Goal: Transaction & Acquisition: Purchase product/service

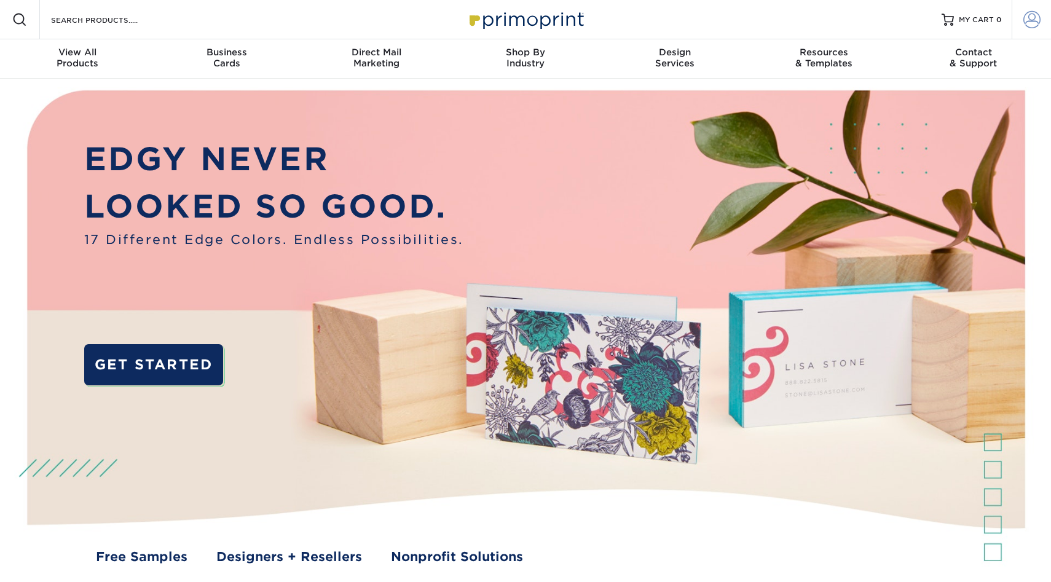
type input "mnldesigns831@gmai.com"
click at [1041, 18] on link "Account" at bounding box center [1031, 19] width 39 height 39
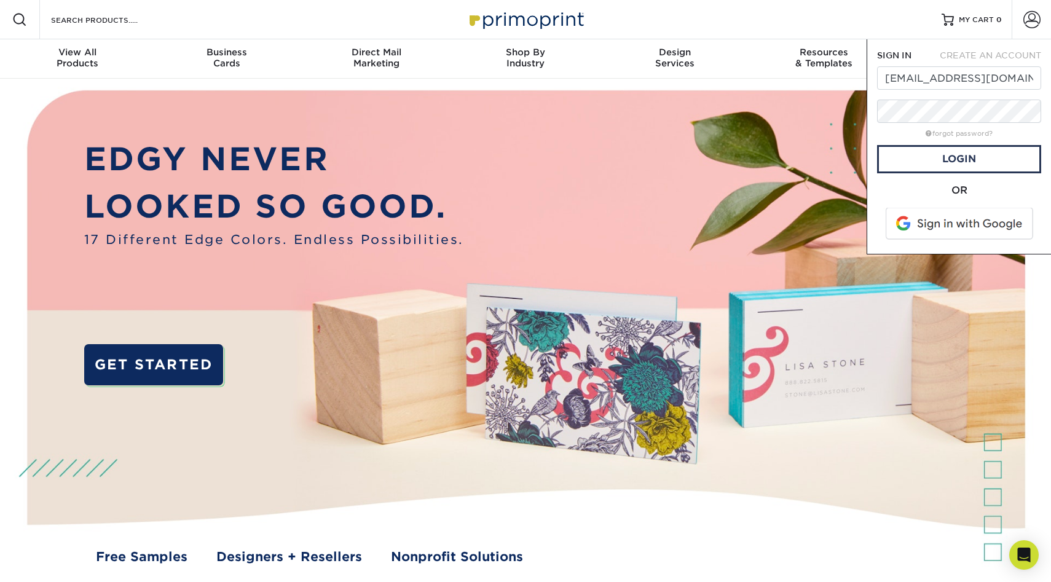
click at [934, 223] on span at bounding box center [960, 224] width 157 height 32
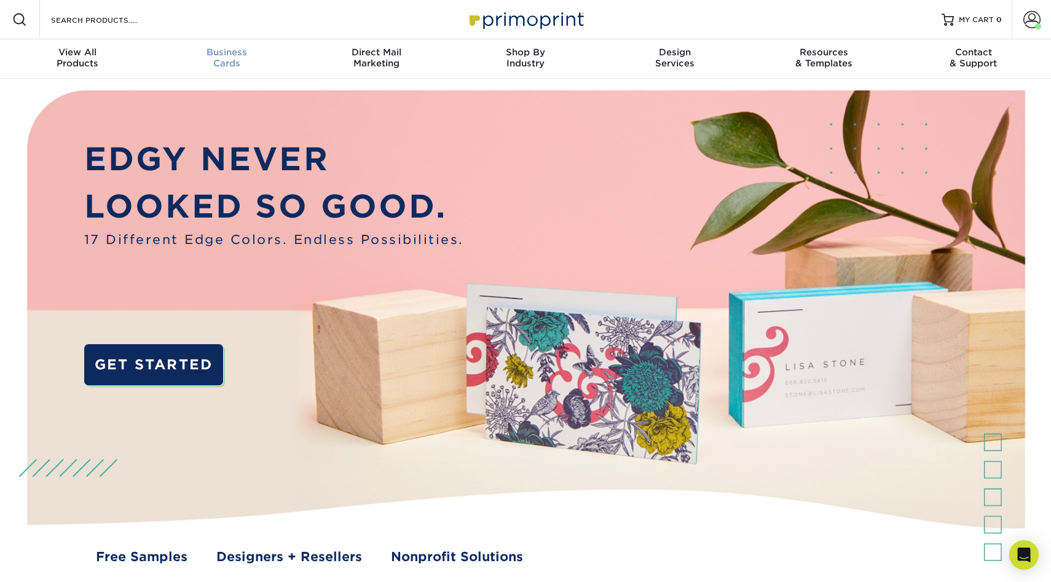
click at [223, 58] on div "Business Cards" at bounding box center [226, 58] width 149 height 22
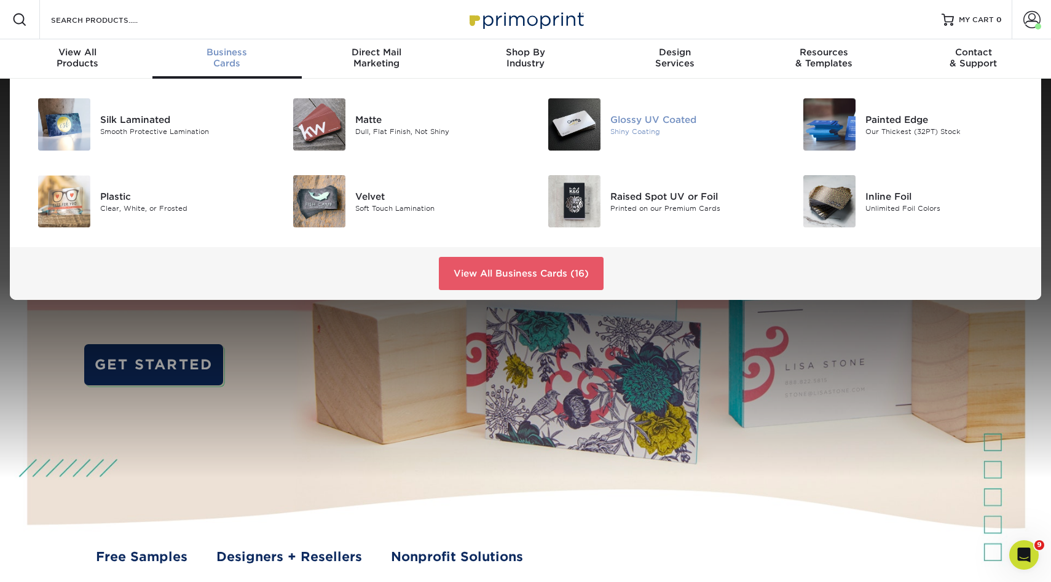
click at [623, 112] on div "Glossy UV Coated" at bounding box center [690, 119] width 161 height 14
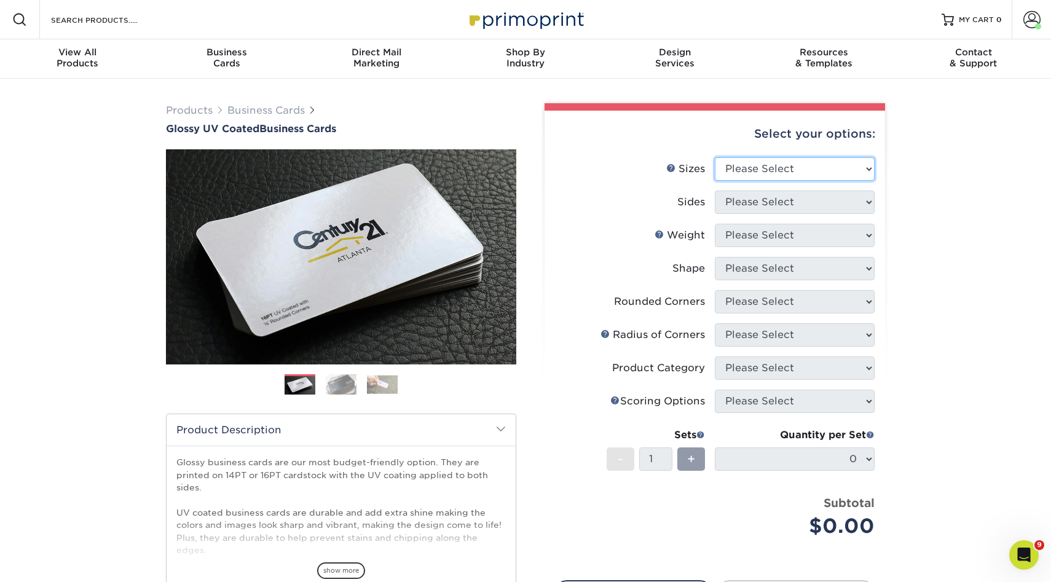
click at [766, 167] on select "Please Select 1.5" x 3.5" - Mini 1.75" x 3.5" - Mini 2" x 2" - Square 2" x 3" -…" at bounding box center [795, 168] width 160 height 23
click at [1022, 557] on icon "Open Intercom Messenger" at bounding box center [1022, 553] width 20 height 20
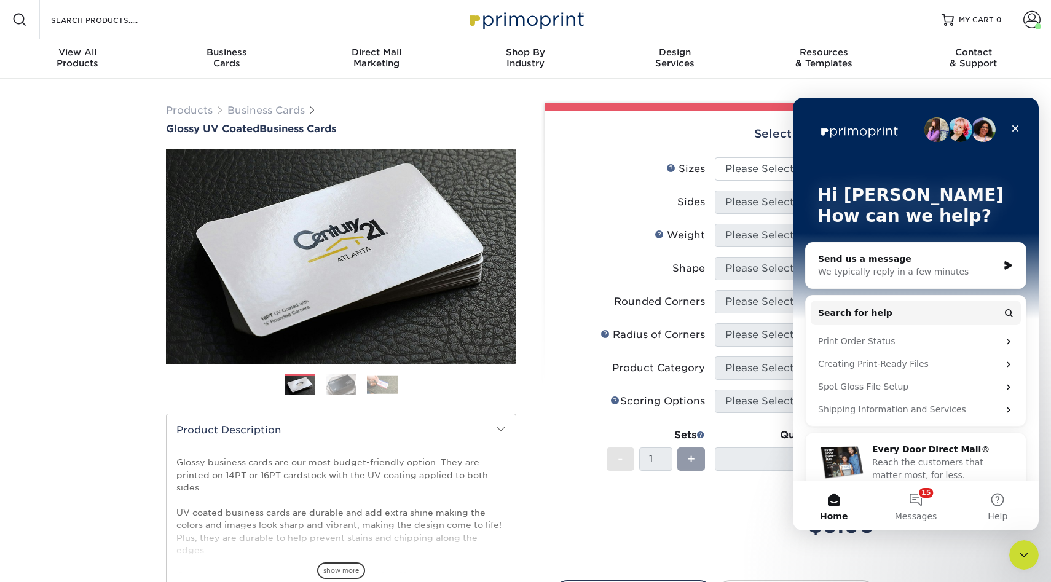
click at [931, 248] on div "Send us a message We typically reply in a few minutes" at bounding box center [916, 265] width 220 height 45
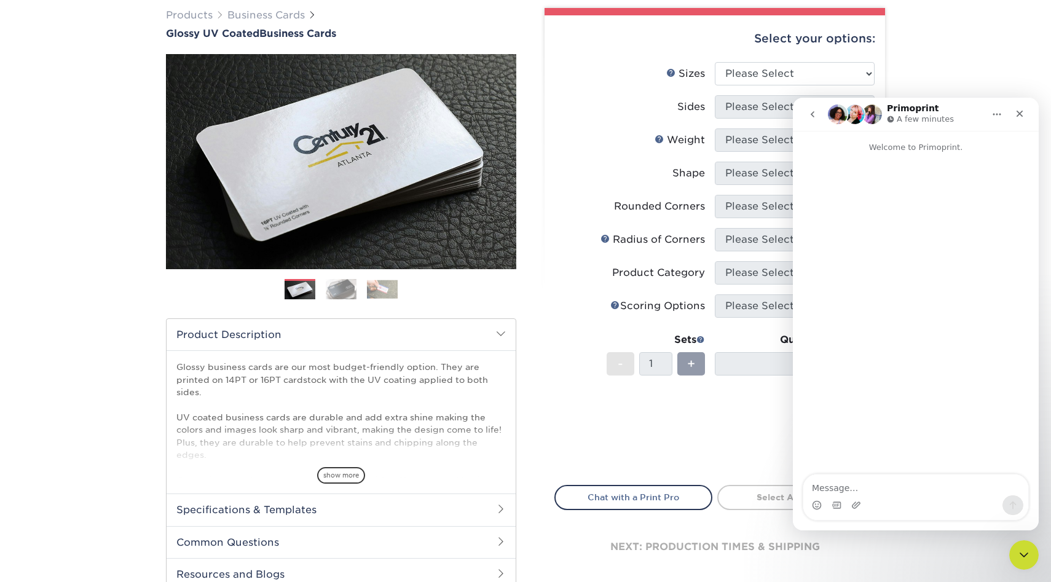
scroll to position [160, 0]
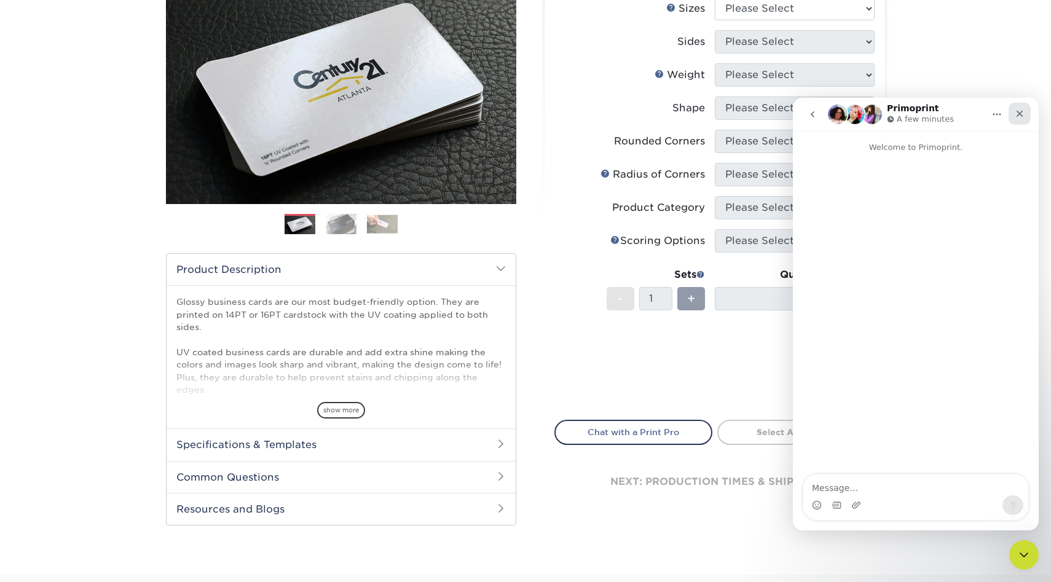
click at [1024, 120] on div "Close" at bounding box center [1020, 114] width 22 height 22
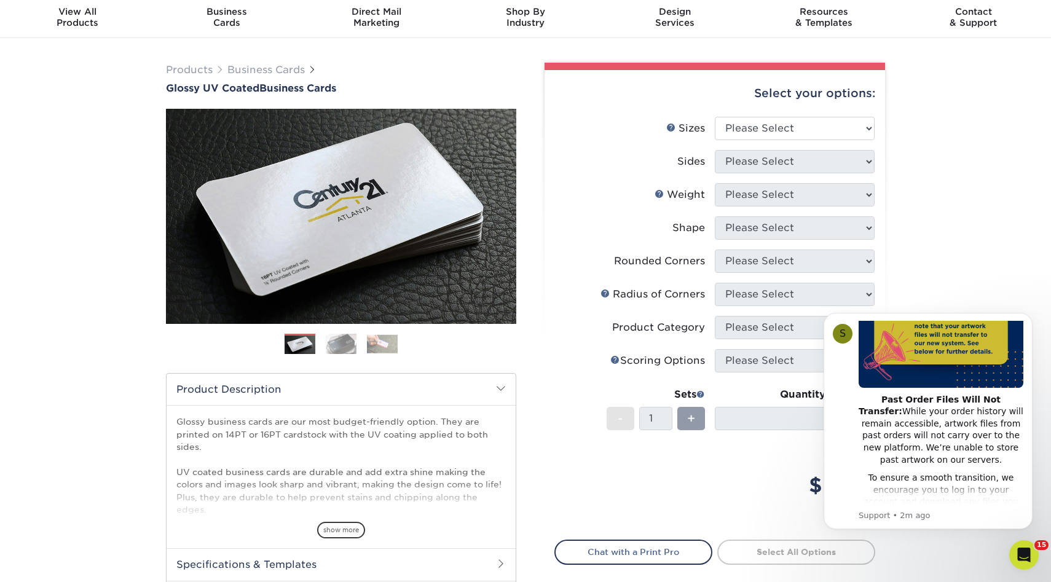
scroll to position [0, 0]
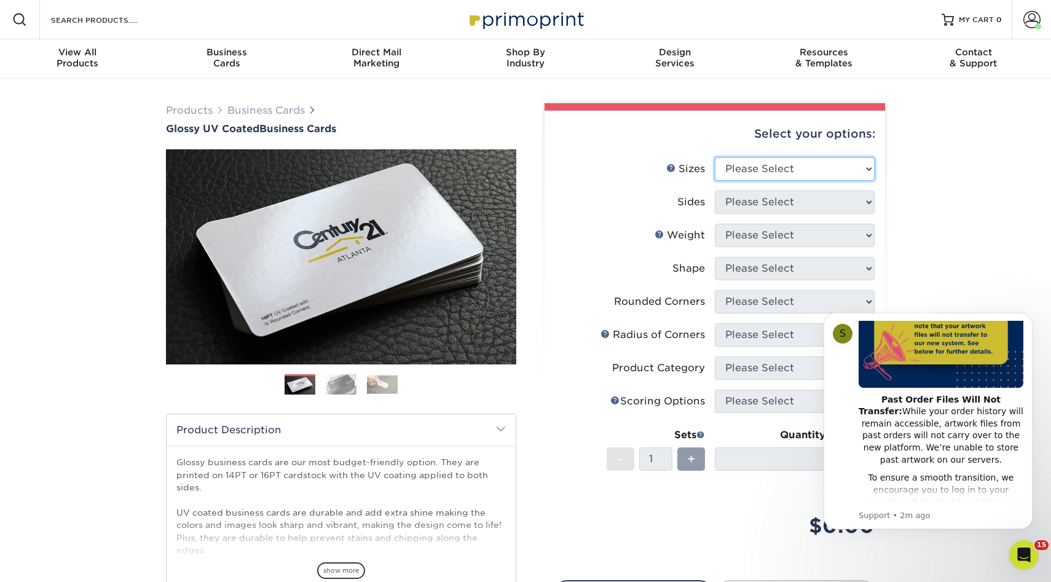
click at [776, 170] on select "Please Select 1.5" x 3.5" - Mini 1.75" x 3.5" - Mini 2" x 2" - Square 2" x 3" -…" at bounding box center [795, 168] width 160 height 23
click at [715, 157] on select "Please Select 1.5" x 3.5" - Mini 1.75" x 3.5" - Mini 2" x 2" - Square 2" x 3" -…" at bounding box center [795, 168] width 160 height 23
click at [762, 177] on select "Please Select 1.5" x 3.5" - Mini 1.75" x 3.5" - Mini 2" x 2" - Square 2" x 3" -…" at bounding box center [795, 168] width 160 height 23
select select "2.00x3.50"
click at [715, 157] on select "Please Select 1.5" x 3.5" - Mini 1.75" x 3.5" - Mini 2" x 2" - Square 2" x 3" -…" at bounding box center [795, 168] width 160 height 23
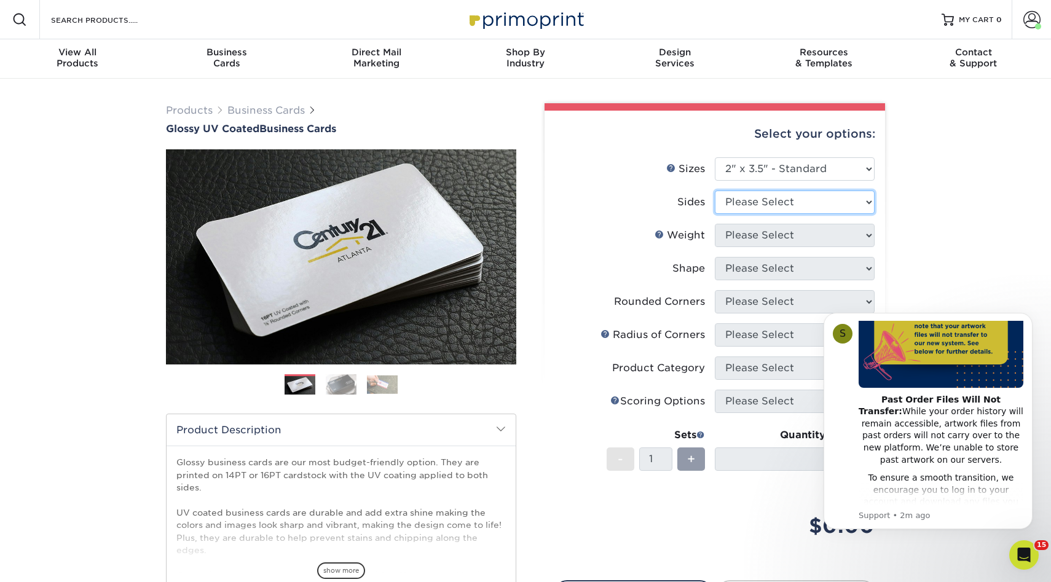
click at [760, 203] on select "Please Select Print Both Sides Print Front Only" at bounding box center [795, 202] width 160 height 23
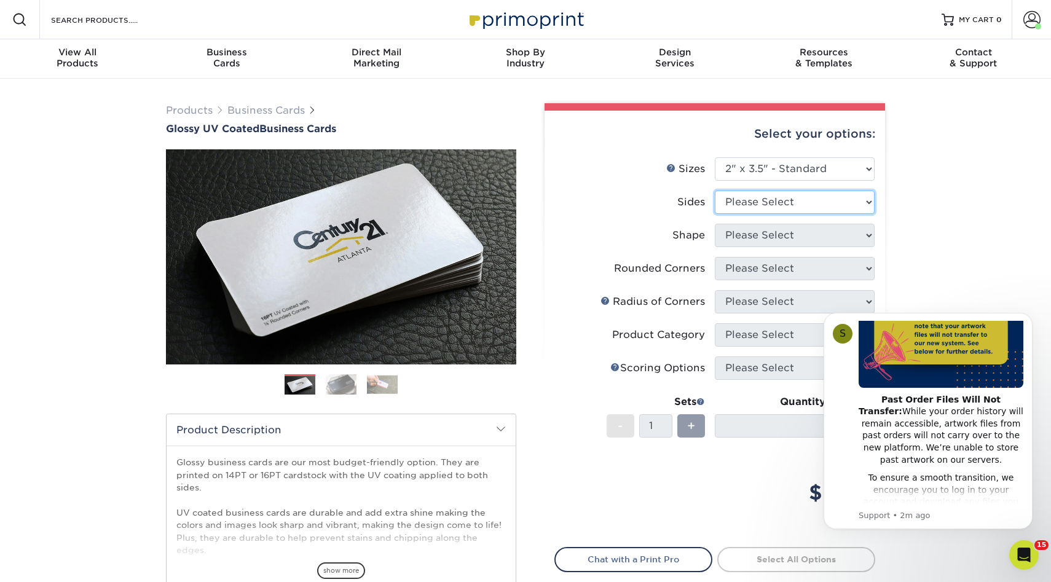
select select "13abbda7-1d64-4f25-8bb2-c179b224825d"
click at [715, 191] on select "Please Select Print Both Sides Print Front Only" at bounding box center [795, 202] width 160 height 23
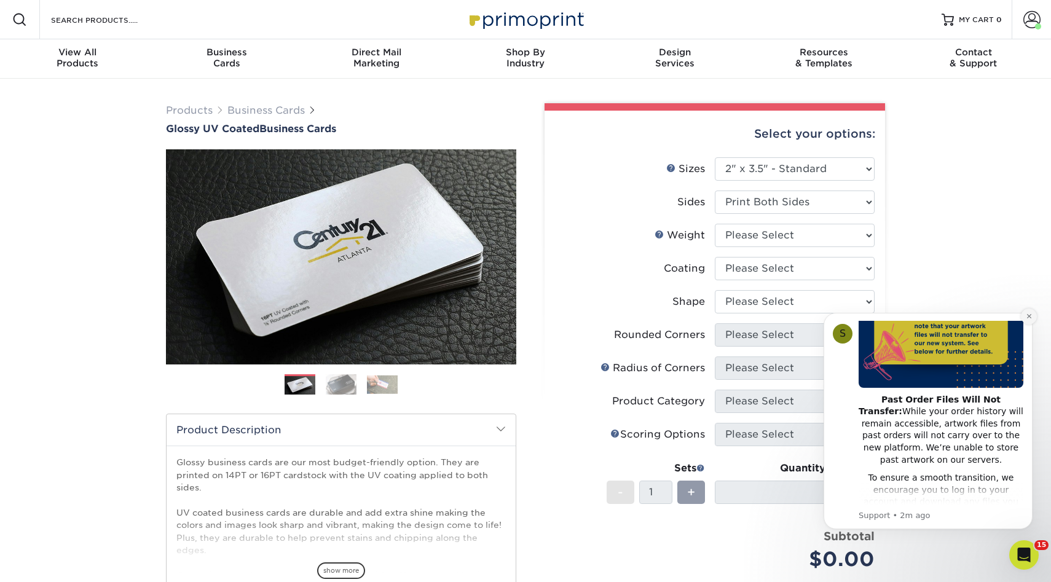
click at [1028, 318] on icon "Dismiss notification" at bounding box center [1029, 316] width 7 height 7
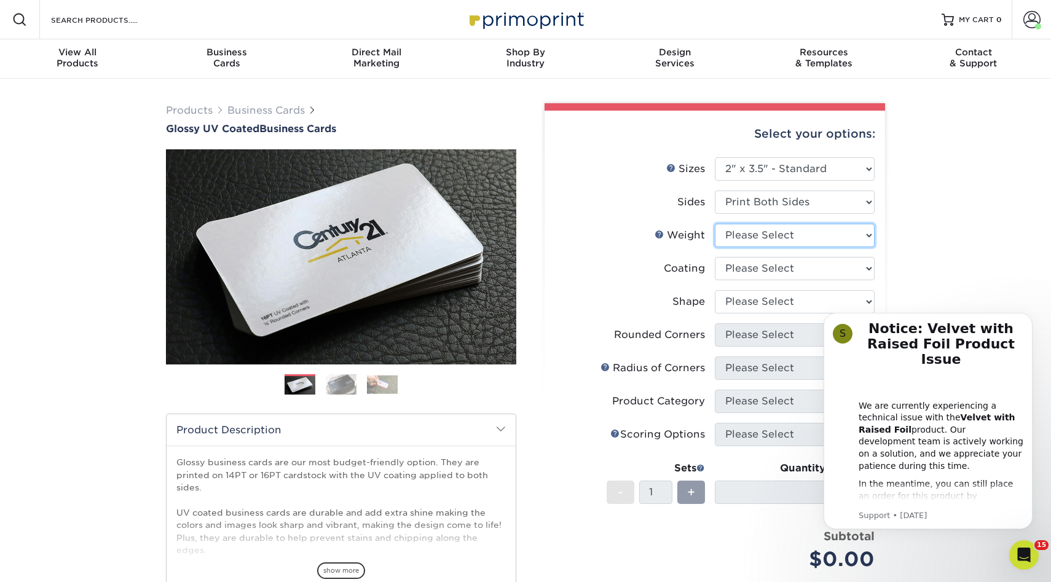
click at [769, 237] on select "Please Select 16PT 14PT" at bounding box center [795, 235] width 160 height 23
select select "14PT"
click at [715, 224] on select "Please Select 16PT 14PT" at bounding box center [795, 235] width 160 height 23
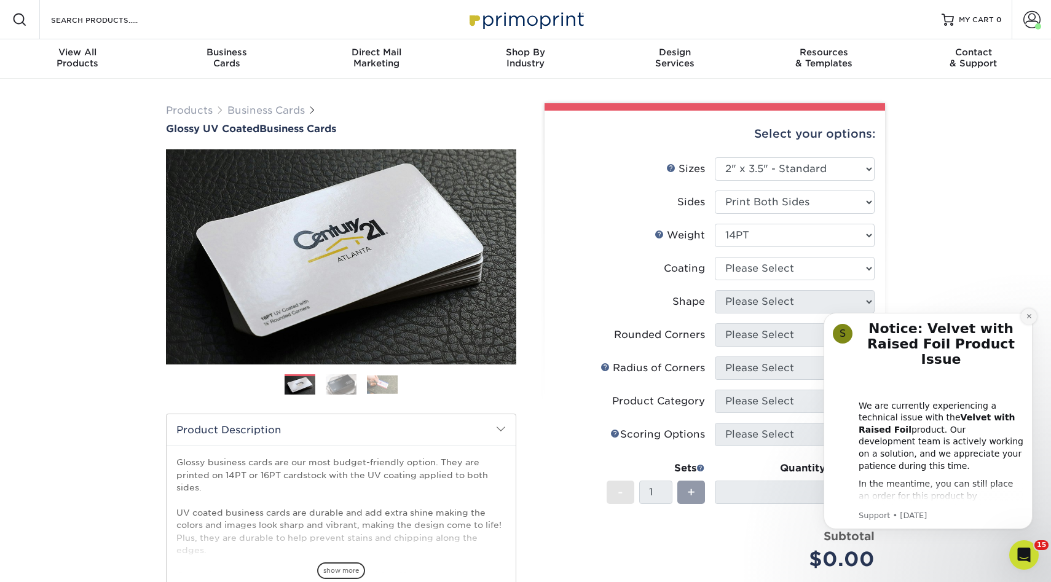
click at [1024, 320] on button "Dismiss notification" at bounding box center [1029, 317] width 16 height 16
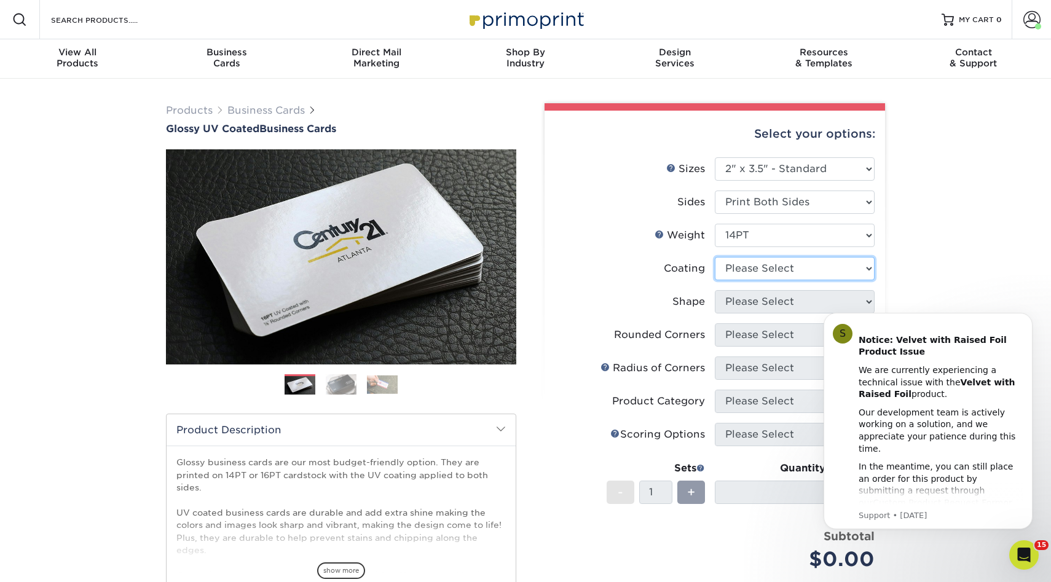
click at [746, 261] on select at bounding box center [795, 268] width 160 height 23
select select "ae367451-b2b8-45df-a344-0f05b6a12993"
click at [715, 257] on select at bounding box center [795, 268] width 160 height 23
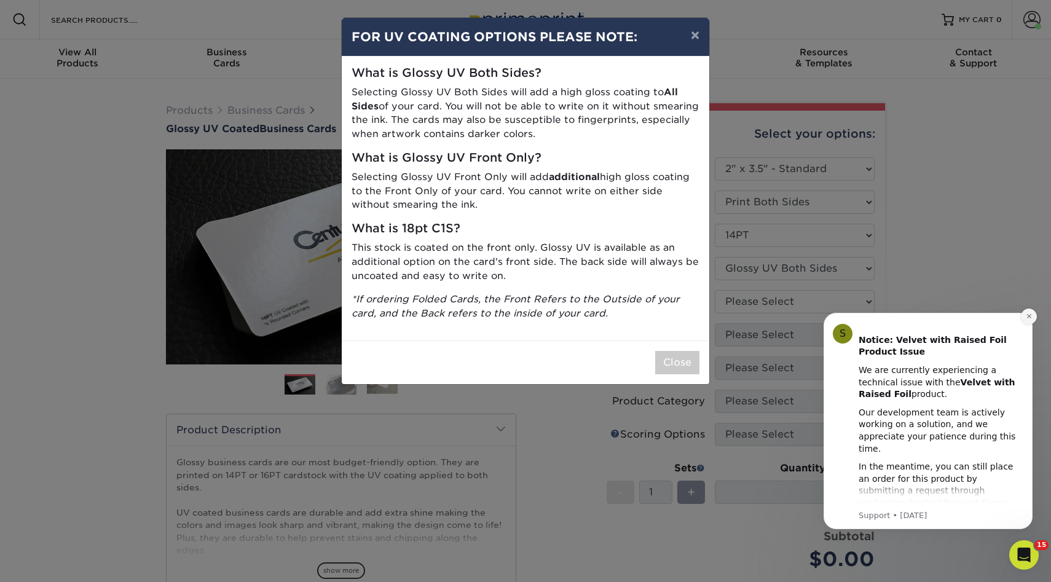
click at [1026, 321] on button "Dismiss notification" at bounding box center [1029, 317] width 16 height 16
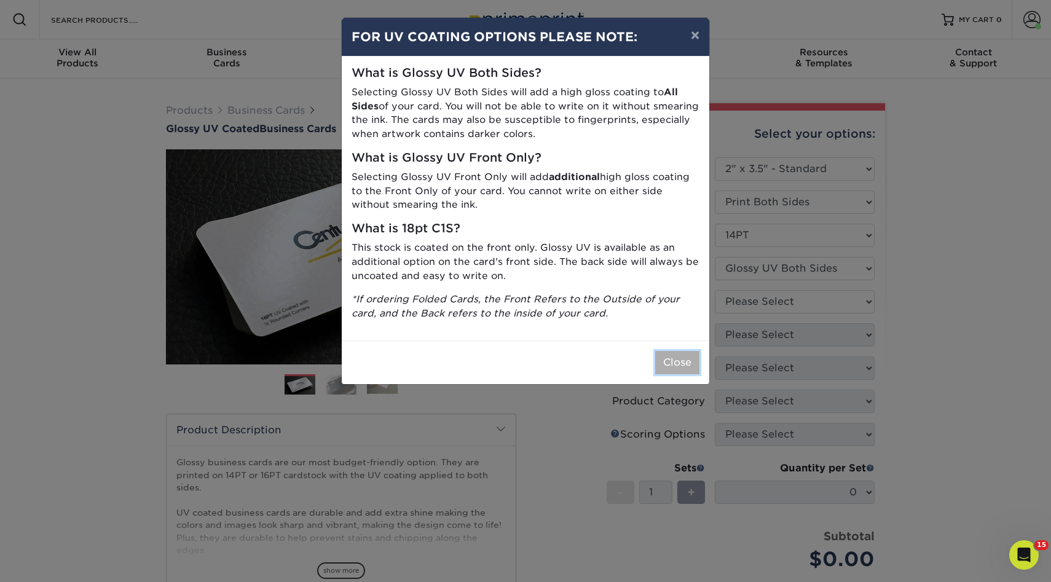
click at [675, 362] on button "Close" at bounding box center [677, 362] width 44 height 23
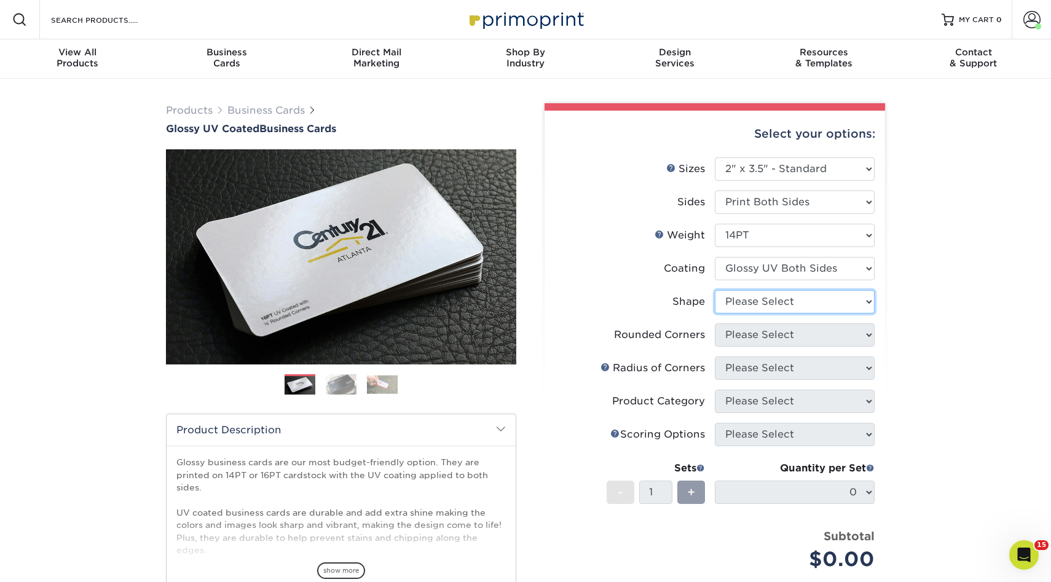
click at [792, 295] on select "Please Select Standard" at bounding box center [795, 301] width 160 height 23
click at [715, 290] on select "Please Select Standard" at bounding box center [795, 301] width 160 height 23
click at [774, 305] on select "Please Select Standard" at bounding box center [795, 301] width 160 height 23
select select "standard"
click at [715, 290] on select "Please Select Standard" at bounding box center [795, 301] width 160 height 23
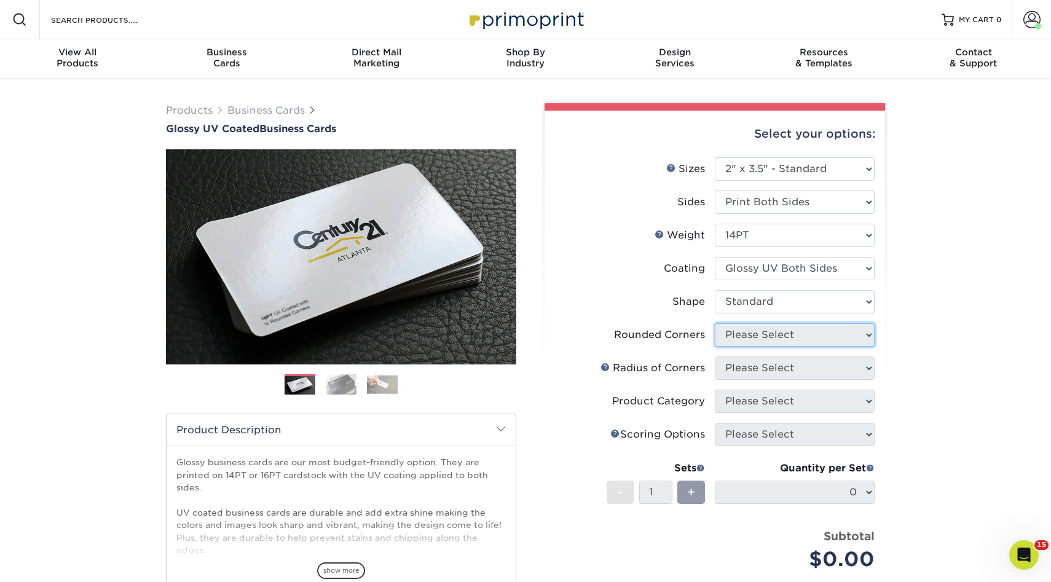
click at [773, 330] on select "Please Select Yes - Round 2 Corners Yes - Round 4 Corners No" at bounding box center [795, 334] width 160 height 23
select select "0"
click at [715, 323] on select "Please Select Yes - Round 2 Corners Yes - Round 4 Corners No" at bounding box center [795, 334] width 160 height 23
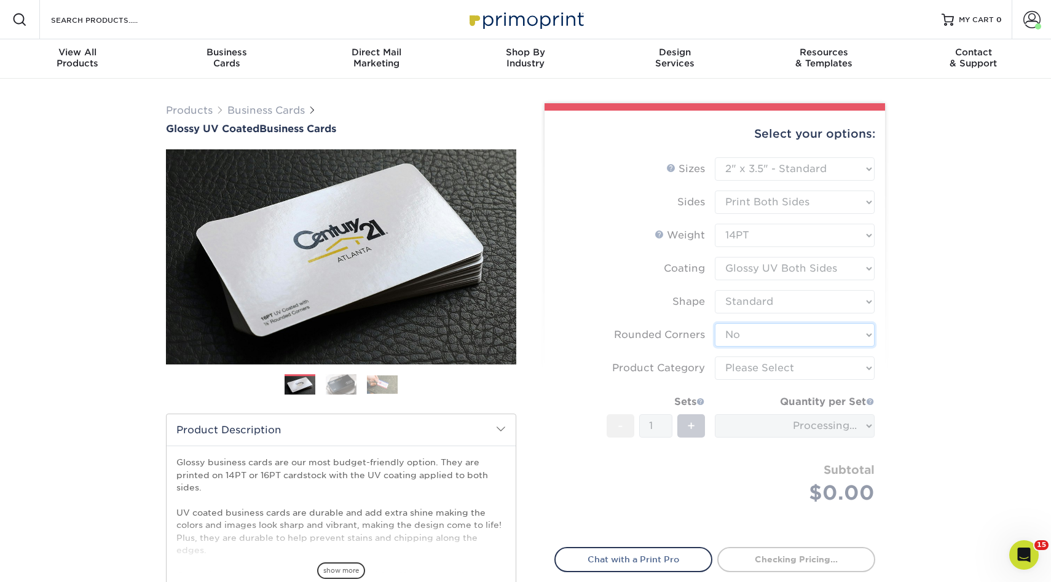
scroll to position [20, 0]
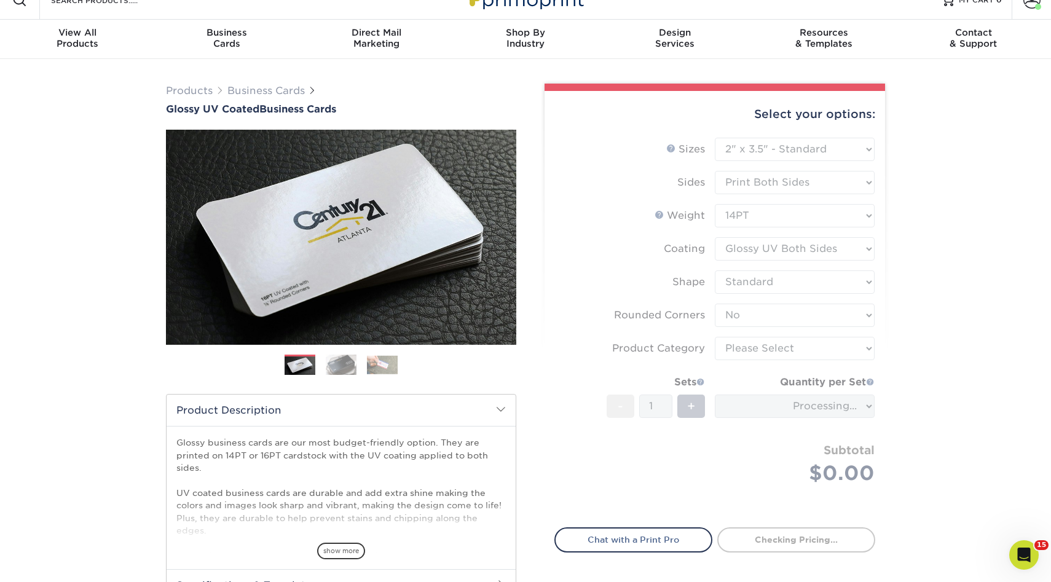
click at [780, 347] on form "Sizes Help Sizes Please Select 1.5" x 3.5" - Mini 1.75" x 3.5" - Mini 2" x 2" -…" at bounding box center [714, 326] width 321 height 376
click at [780, 347] on select "Please Select Business Cards" at bounding box center [795, 348] width 160 height 23
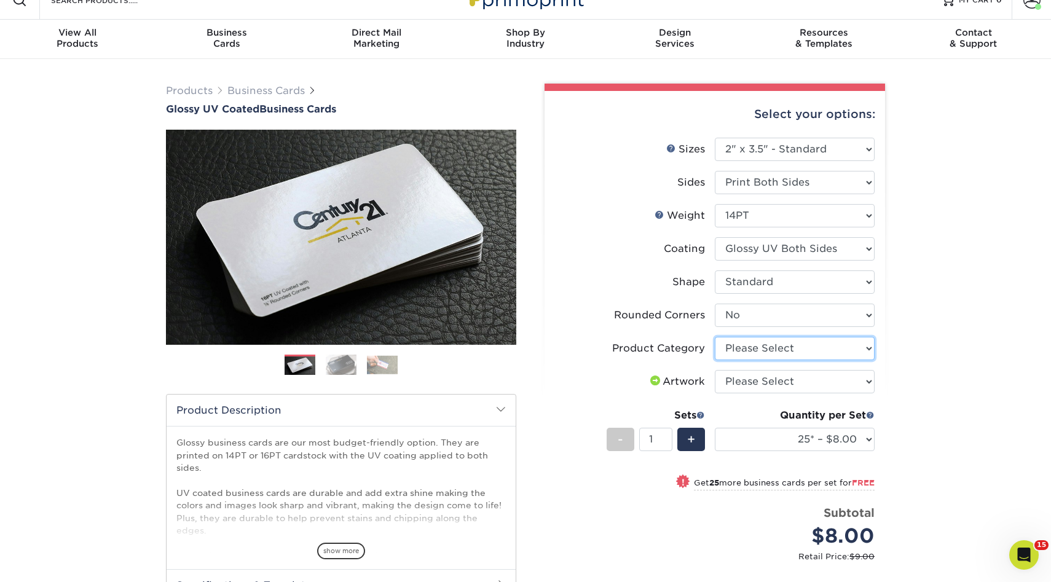
select select "3b5148f1-0588-4f88-a218-97bcfdce65c1"
click at [715, 337] on select "Please Select Business Cards" at bounding box center [795, 348] width 160 height 23
click at [769, 383] on select "Please Select I will upload files I need a design - $100" at bounding box center [795, 381] width 160 height 23
select select "upload"
click at [715, 370] on select "Please Select I will upload files I need a design - $100" at bounding box center [795, 381] width 160 height 23
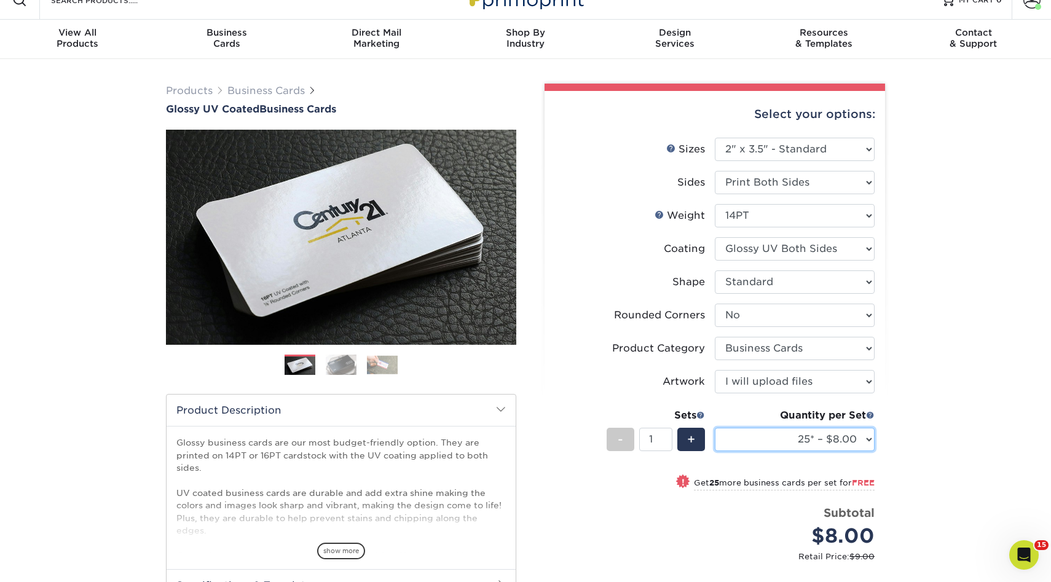
click at [784, 431] on select "25* – $8.00 50* – $8.00 100* – $8.00 250* – $15.00 500 – $30.00 1000 – $37.00 2…" at bounding box center [795, 439] width 160 height 23
select select "500 – $30.00"
click at [715, 428] on select "25* – $8.00 50* – $8.00 100* – $8.00 250* – $15.00 500 – $30.00 1000 – $37.00 2…" at bounding box center [795, 439] width 160 height 23
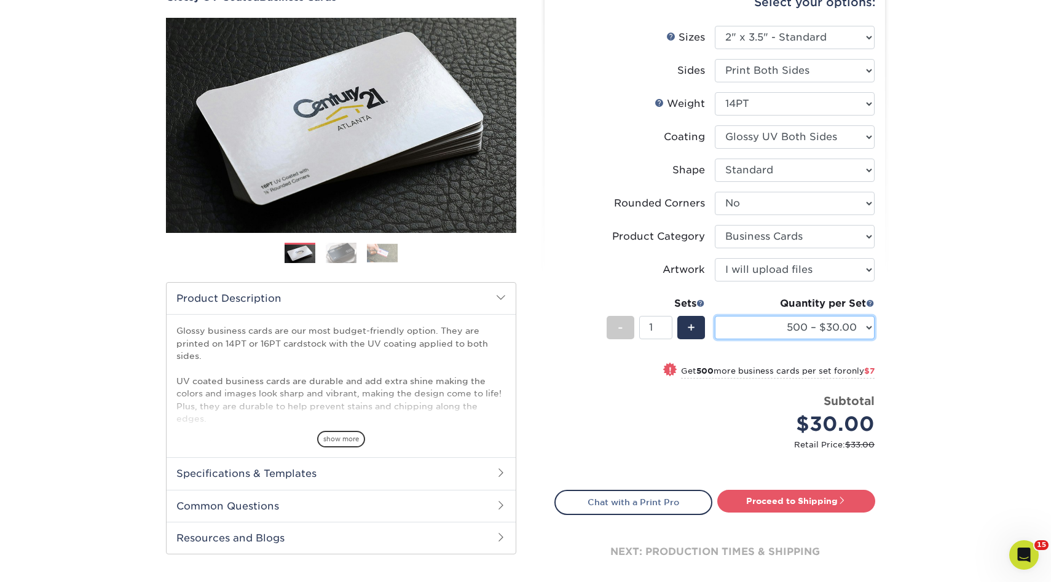
scroll to position [149, 0]
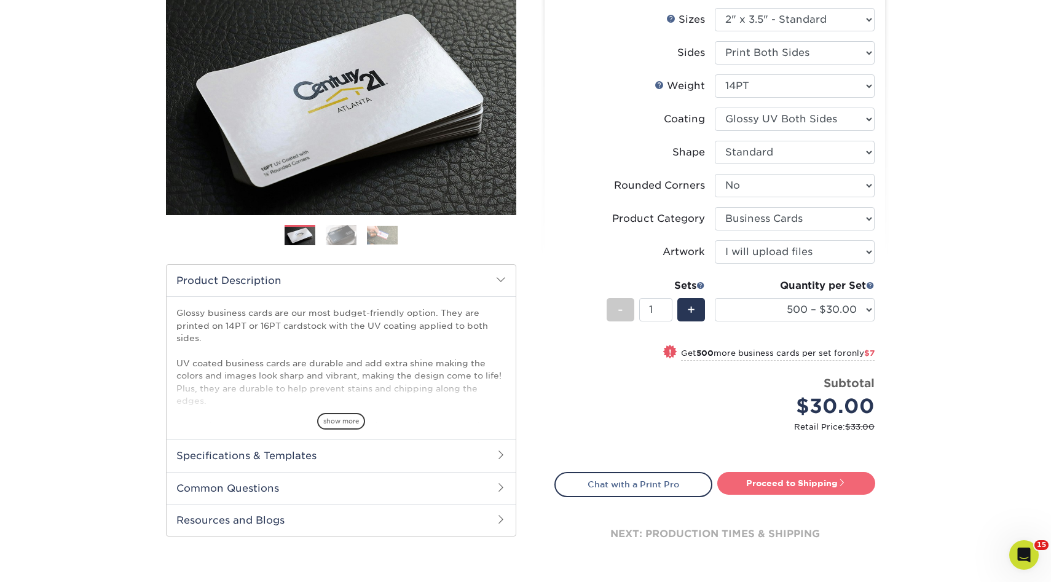
click at [767, 486] on link "Proceed to Shipping" at bounding box center [796, 483] width 158 height 22
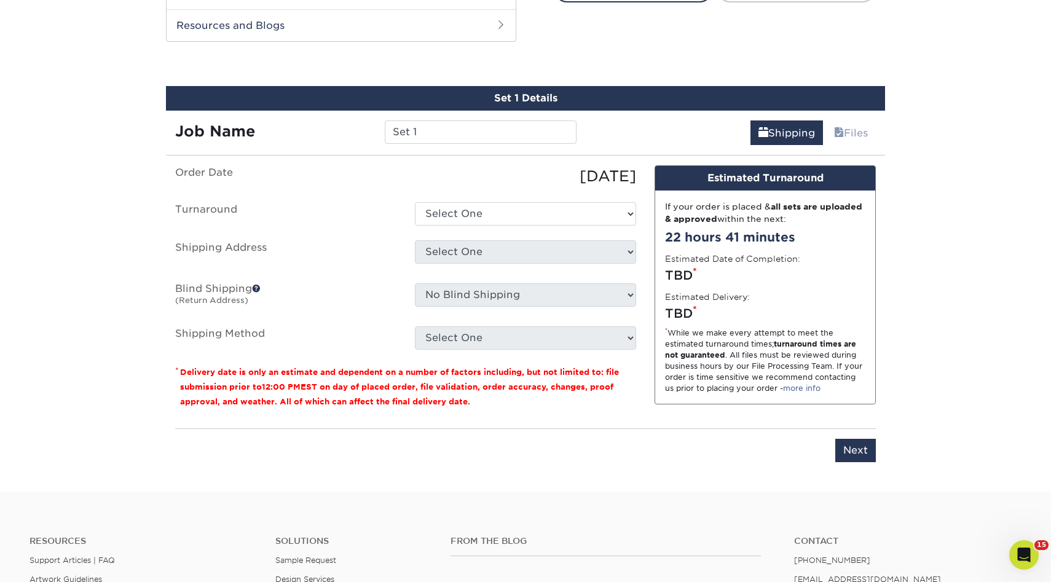
scroll to position [655, 0]
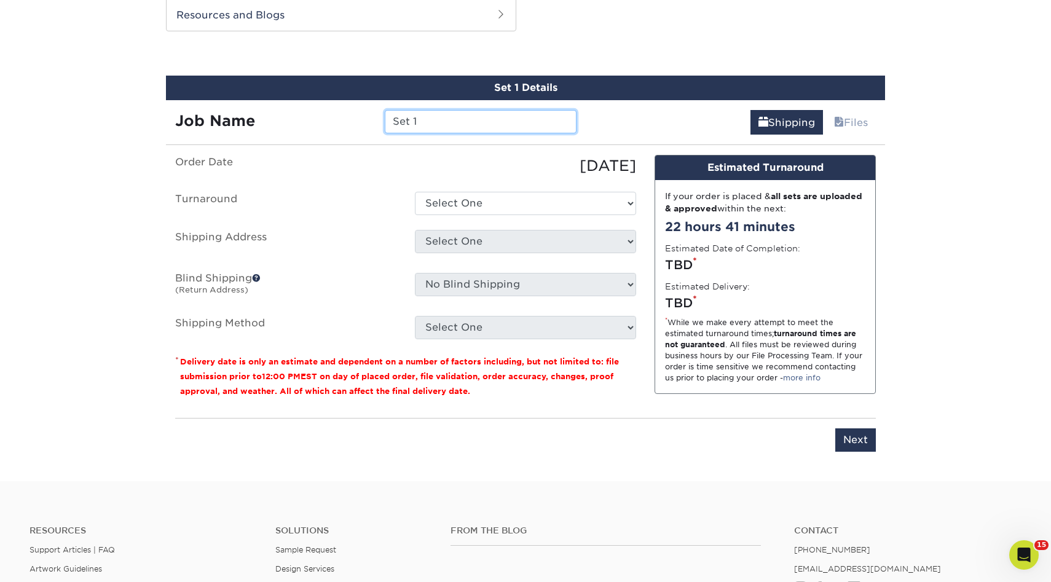
click at [447, 126] on input "Set 1" at bounding box center [480, 121] width 191 height 23
type input "[PERSON_NAME] Brothers Inc"
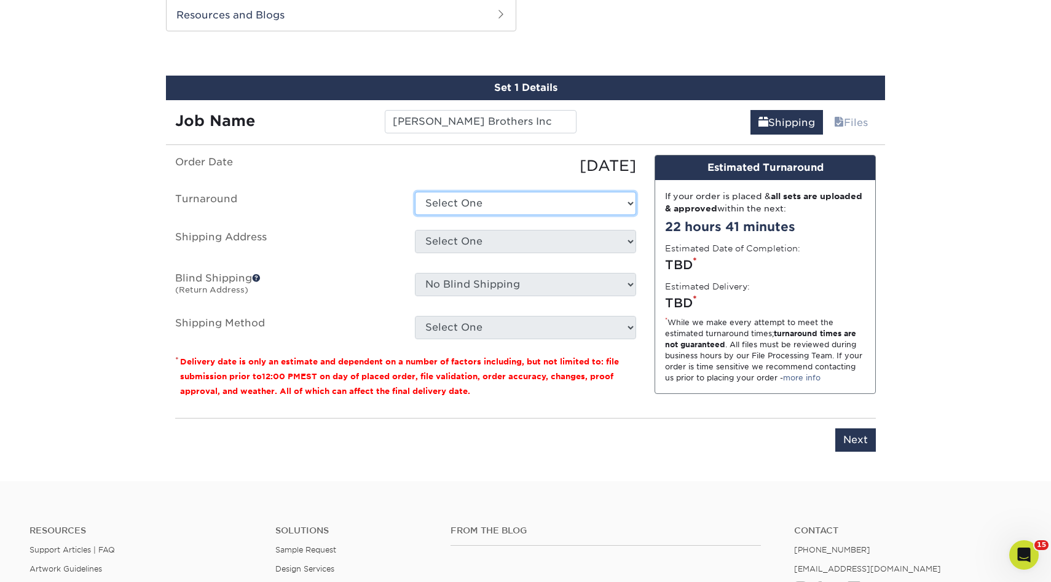
click at [463, 202] on select "Select One 2-4 Business Days 2 Day Next Business Day" at bounding box center [525, 203] width 221 height 23
select select "17ced933-8ee2-4716-9748-db48f0cdea7b"
click at [415, 192] on select "Select One 2-4 Business Days 2 Day Next Business Day" at bounding box center [525, 203] width 221 height 23
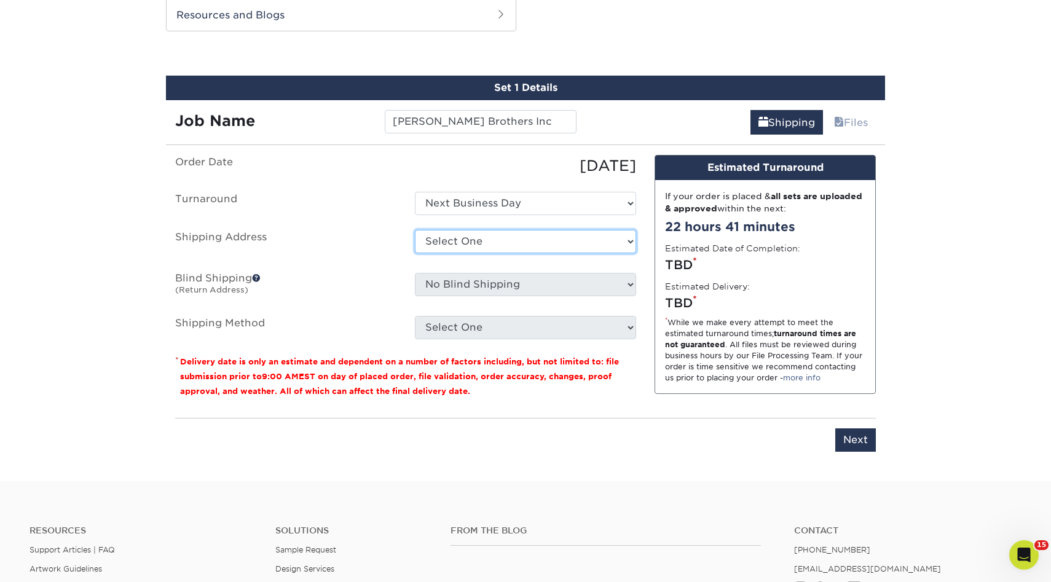
click at [470, 243] on select "Select One 3rd Gen 3rd Gen - Titi A1 Glass AC CLANING Aguirre Auto Aldo Monroy …" at bounding box center [525, 241] width 221 height 23
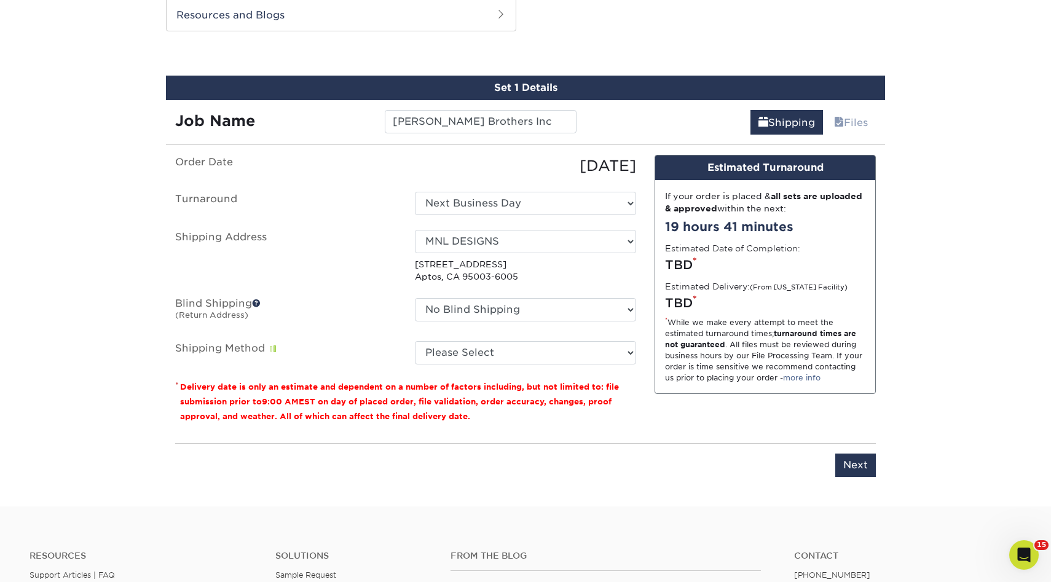
click at [530, 243] on select "Select One 3rd Gen 3rd Gen - Titi A1 Glass AC CLANING Aguirre Auto Aldo Monroy …" at bounding box center [525, 241] width 221 height 23
select select "newaddress"
click at [415, 230] on select "Select One 3rd Gen 3rd Gen - Titi A1 Glass AC CLANING Aguirre Auto Aldo Monroy …" at bounding box center [525, 241] width 221 height 23
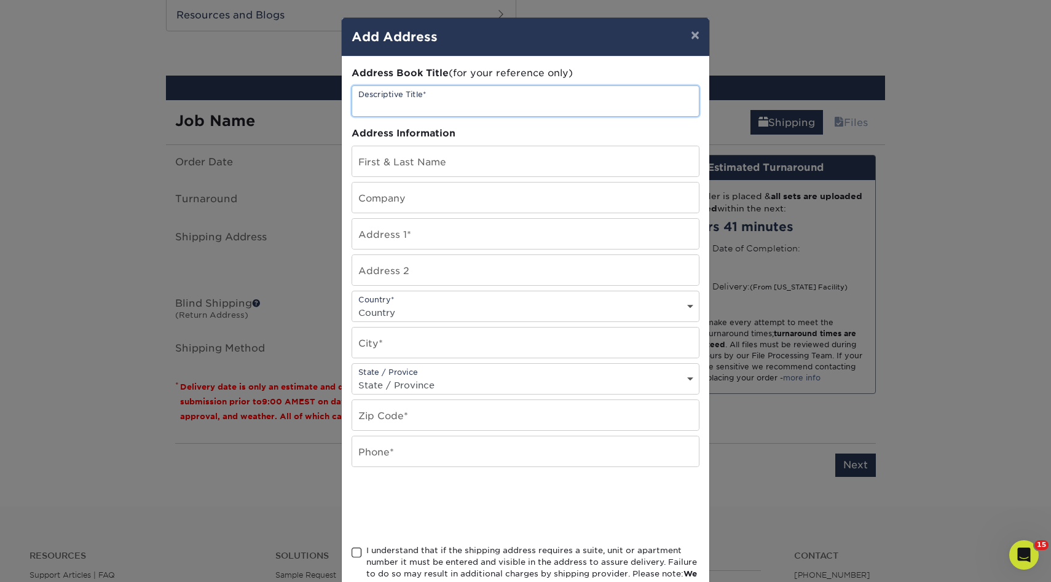
click at [453, 109] on input "text" at bounding box center [525, 101] width 347 height 30
type input "o"
type input "[PERSON_NAME] Brothers Inc"
click at [438, 154] on input "text" at bounding box center [525, 161] width 347 height 30
click at [404, 167] on input "Daniel GOnzalez" at bounding box center [525, 161] width 347 height 30
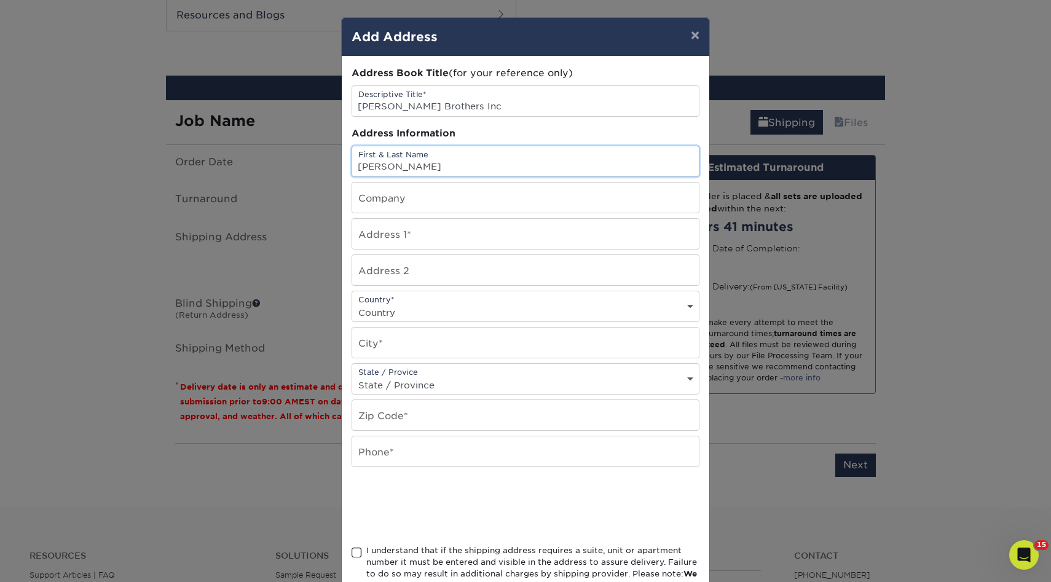
type input "[PERSON_NAME]"
click at [397, 243] on input "text" at bounding box center [525, 234] width 347 height 30
paste input "71 Paddon rd Royal oaks ca 95076"
drag, startPoint x: 545, startPoint y: 241, endPoint x: 421, endPoint y: 239, distance: 124.2
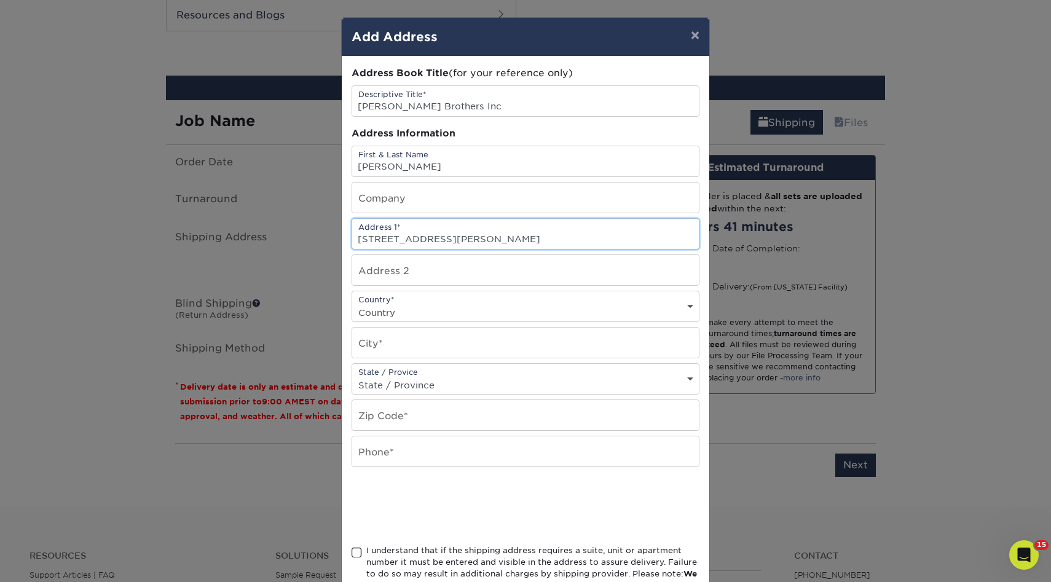
click at [421, 239] on input "71 Paddon rd Royal oaks ca 95076" at bounding box center [525, 234] width 347 height 30
type input "71 Paddon rd"
click at [379, 347] on input "text" at bounding box center [525, 343] width 347 height 30
paste input "Royal oaks ca 95076"
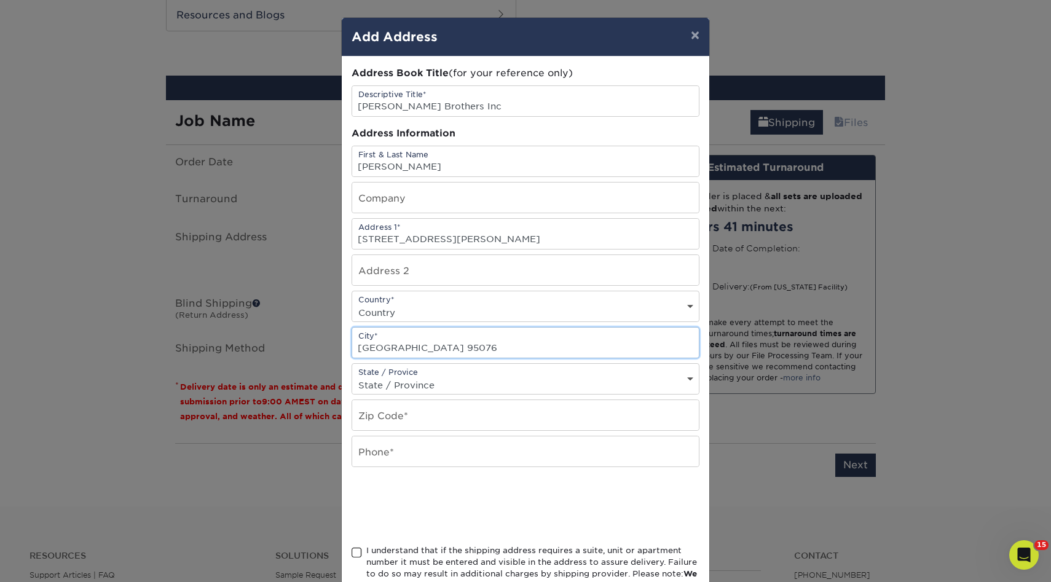
drag, startPoint x: 411, startPoint y: 350, endPoint x: 512, endPoint y: 349, distance: 100.8
click at [512, 349] on input "Royal oaks ca 95076" at bounding box center [525, 343] width 347 height 30
type input "Royal oaks"
click at [408, 317] on select "Country United States Canada ----------------------------- Afghanistan Albania …" at bounding box center [525, 313] width 347 height 18
select select "US"
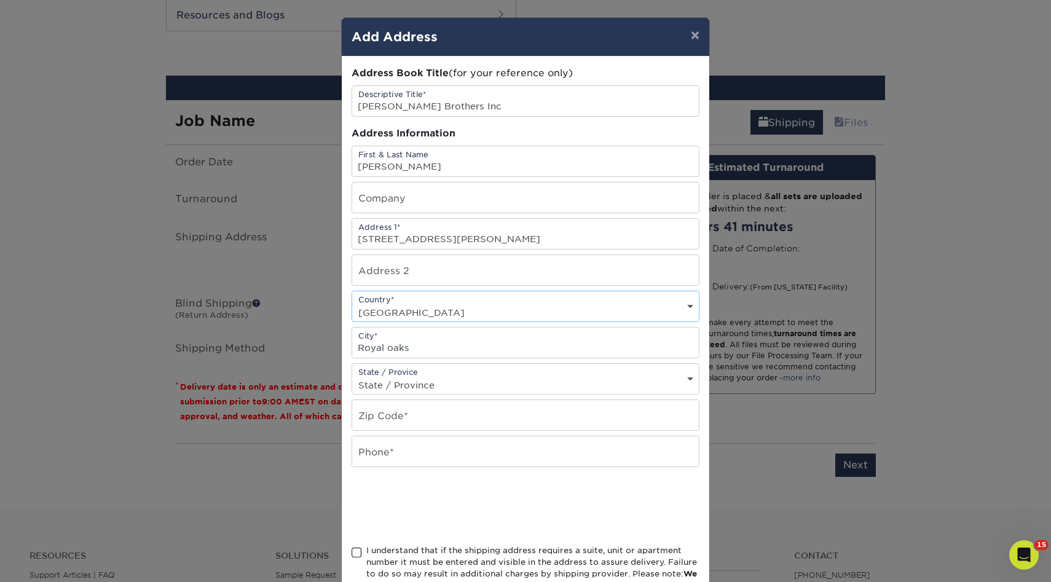
click at [352, 304] on select "Country United States Canada ----------------------------- Afghanistan Albania …" at bounding box center [525, 313] width 347 height 18
click at [390, 392] on select "State / Province Alabama Alaska Arizona Arkansas California Colorado Connecticu…" at bounding box center [525, 385] width 347 height 18
select select "CA"
click at [352, 376] on select "State / Province Alabama Alaska Arizona Arkansas California Colorado Connecticu…" at bounding box center [525, 385] width 347 height 18
click at [400, 417] on input "text" at bounding box center [525, 415] width 347 height 30
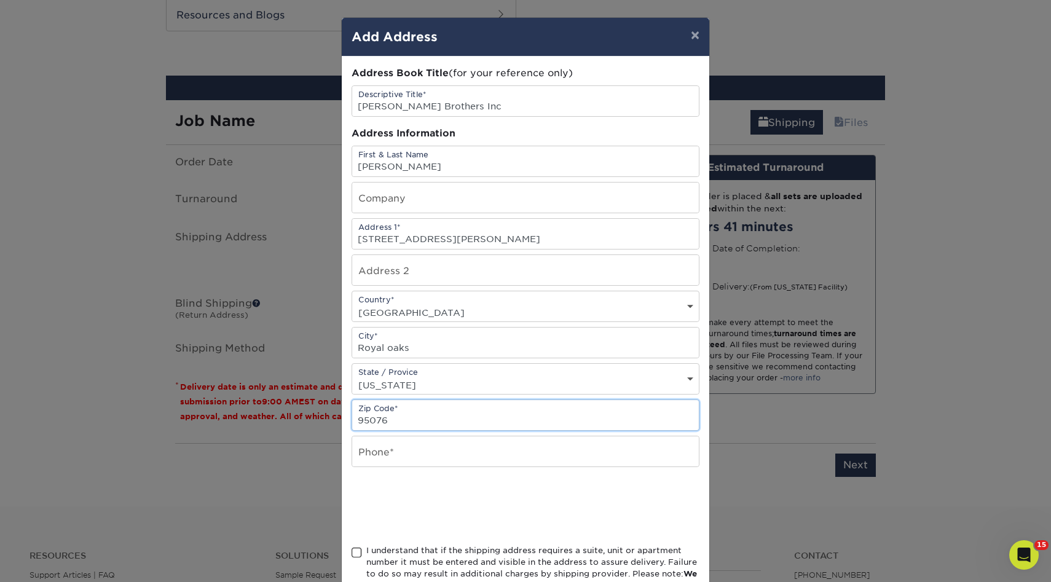
type input "95076"
click at [394, 447] on input "text" at bounding box center [525, 451] width 347 height 30
type input "8318408865"
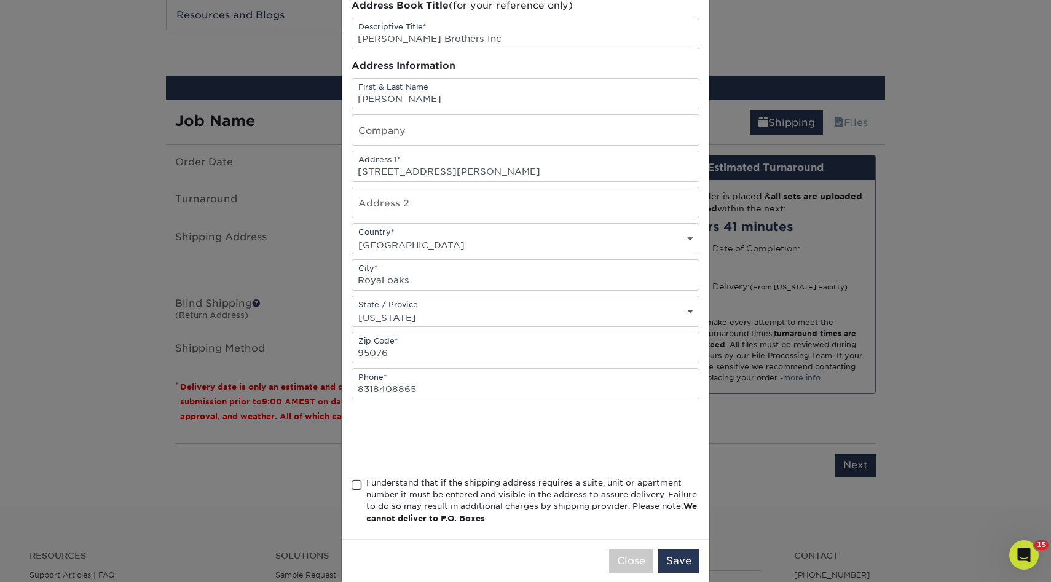
scroll to position [86, 0]
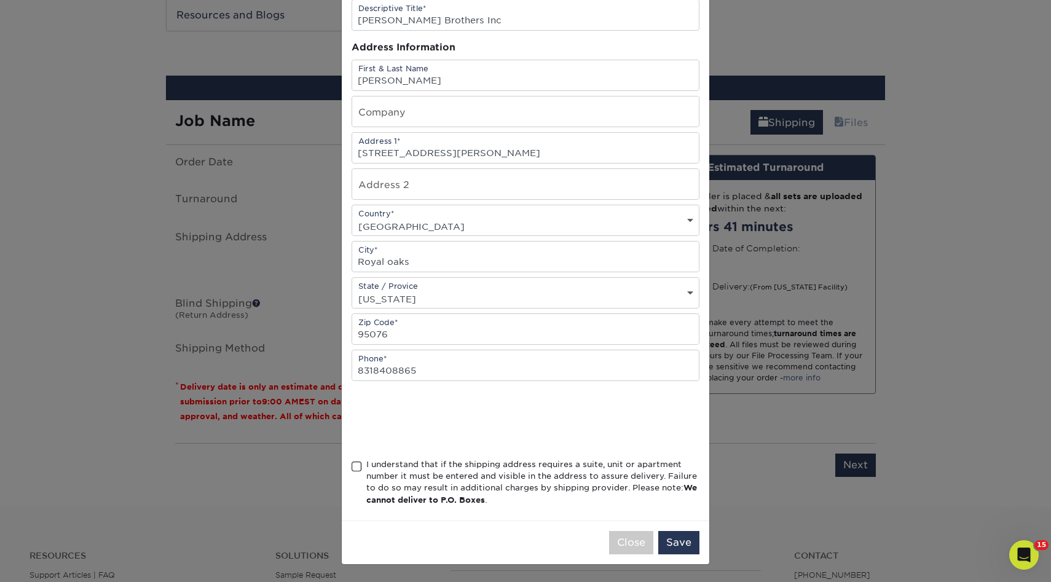
click at [356, 465] on span at bounding box center [357, 467] width 10 height 12
click at [0, 0] on input "I understand that if the shipping address requires a suite, unit or apartment n…" at bounding box center [0, 0] width 0 height 0
click at [669, 540] on button "Save" at bounding box center [678, 542] width 41 height 23
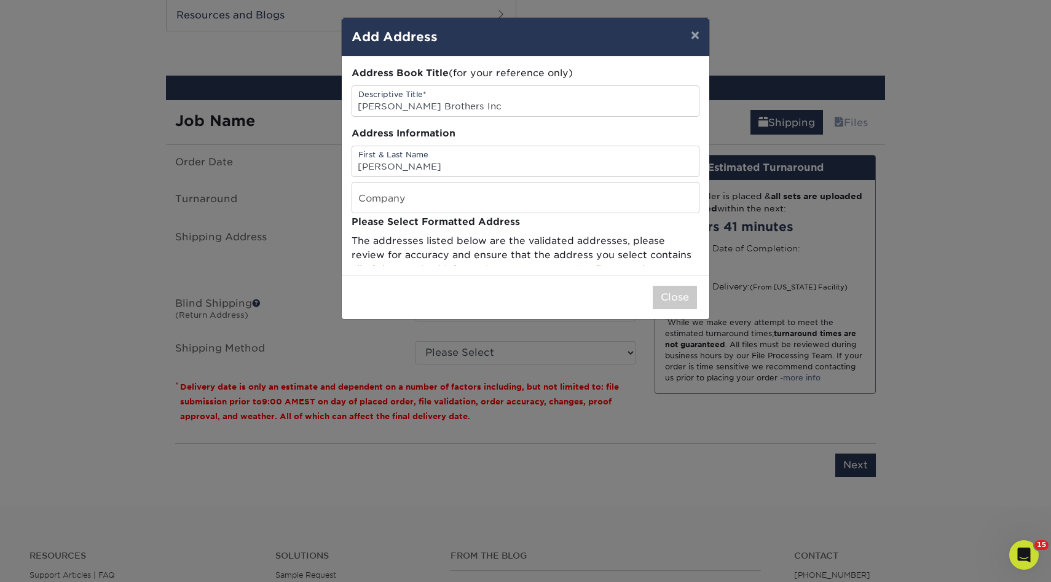
scroll to position [0, 0]
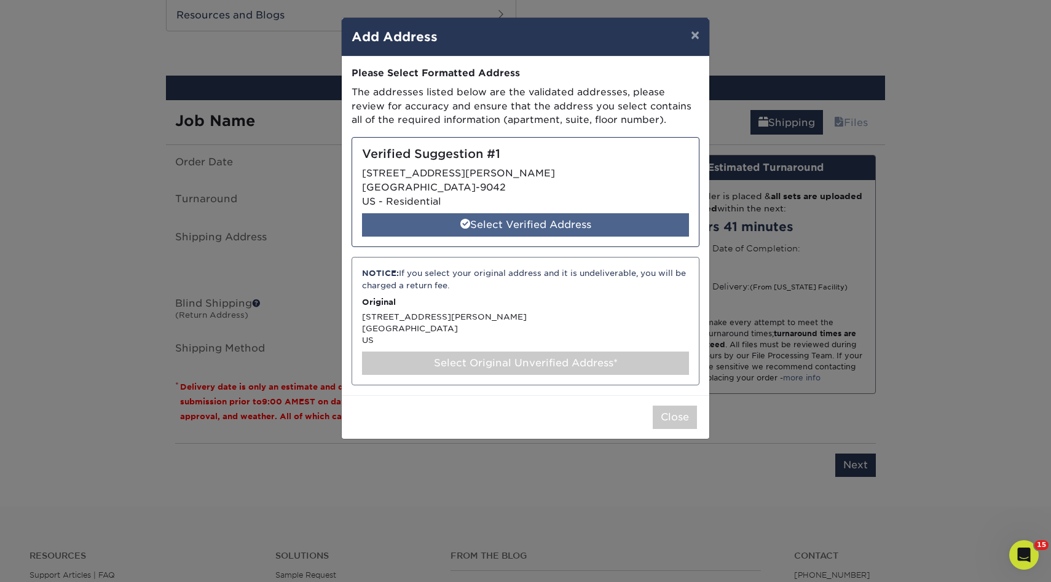
click at [532, 226] on div "Select Verified Address" at bounding box center [525, 224] width 327 height 23
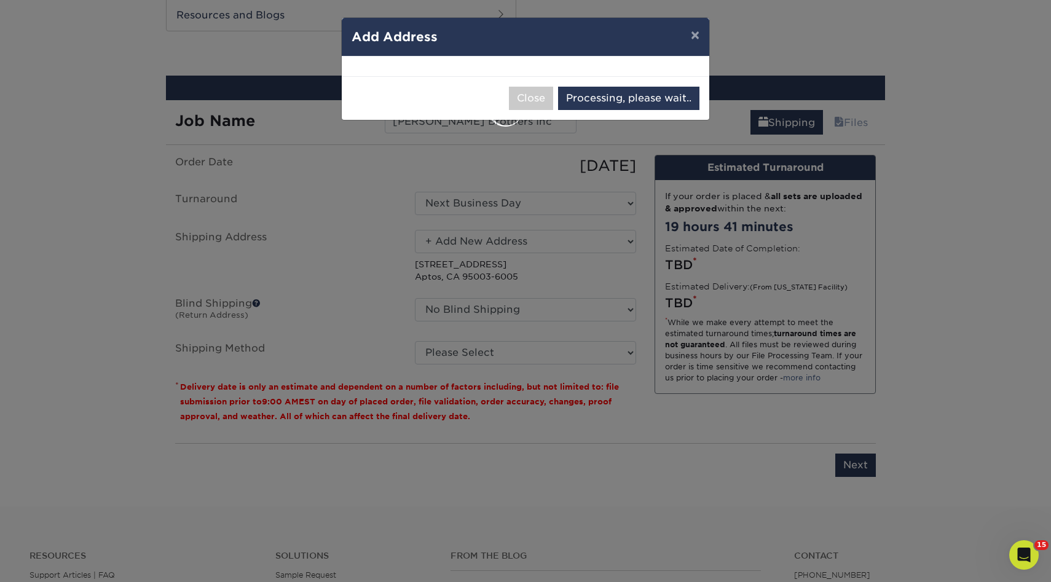
select select "285189"
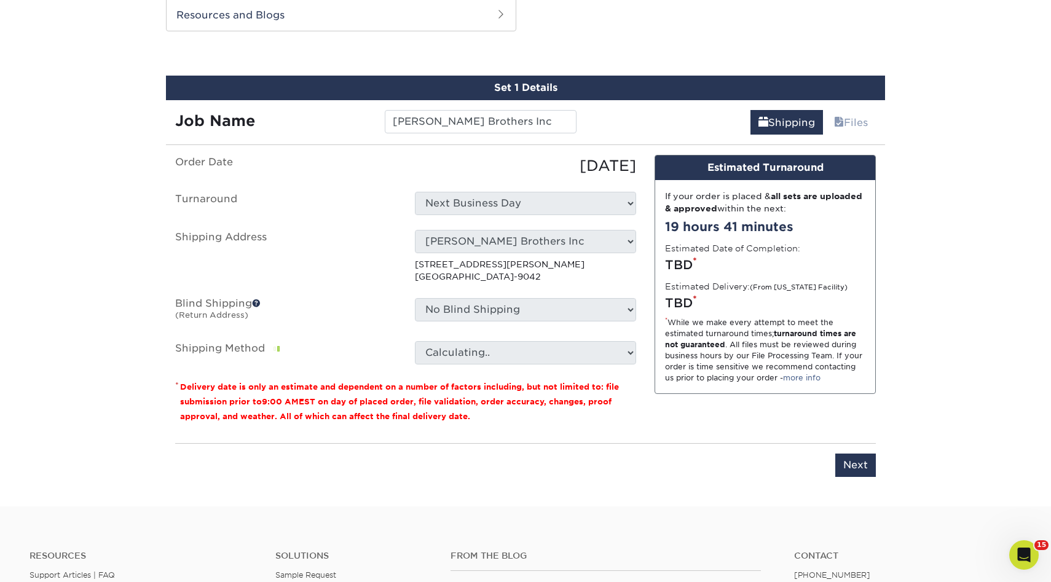
click at [469, 321] on div "No Blind Shipping 3rd Gen 3rd Gen - Titi A1 Glass AC CLANING Aguirre Auto Aldo …" at bounding box center [526, 312] width 240 height 28
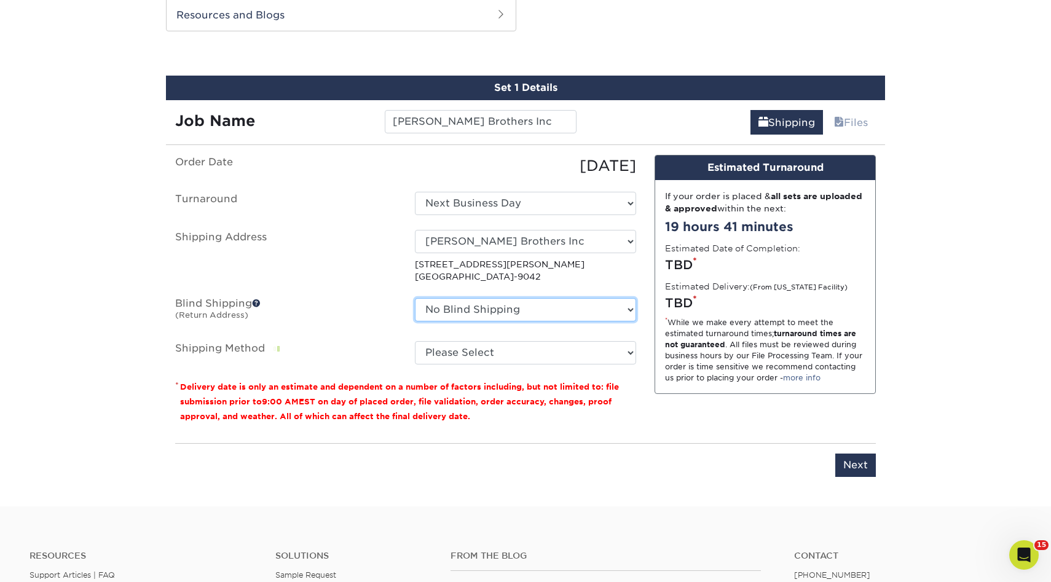
click at [508, 311] on select "No Blind Shipping 3rd Gen 3rd Gen - Titi A1 Glass AC CLANING Aguirre Auto Aldo …" at bounding box center [525, 309] width 221 height 23
select select "132386"
click at [415, 298] on select "No Blind Shipping 3rd Gen 3rd Gen - Titi A1 Glass AC CLANING Aguirre Auto Aldo …" at bounding box center [525, 309] width 221 height 23
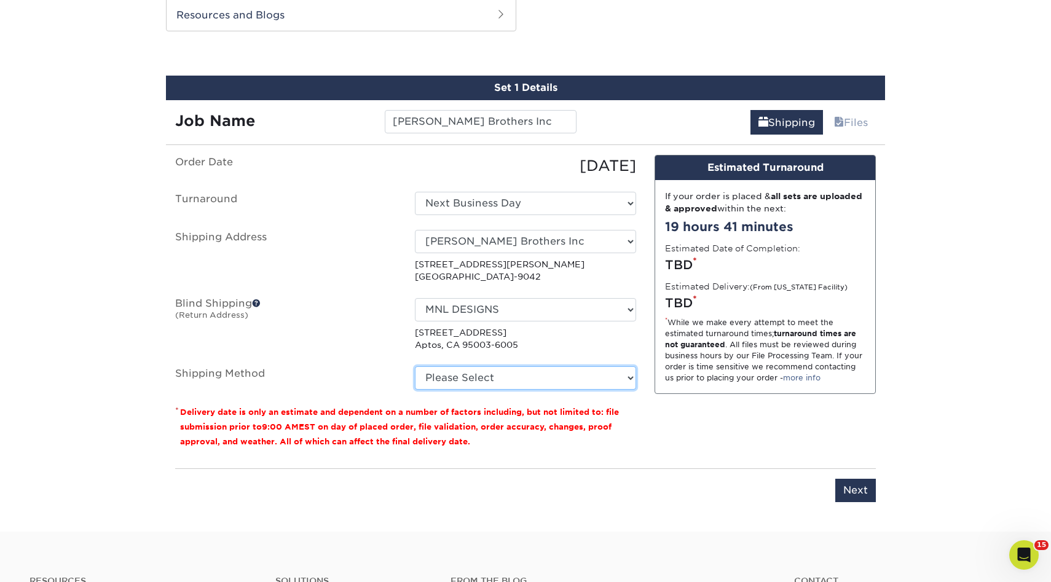
click at [477, 379] on select "Please Select Ground Shipping (+$8.96) 3 Day Shipping Service (+$24.92) 2 Day A…" at bounding box center [525, 377] width 221 height 23
select select "03"
click at [415, 366] on select "Please Select Ground Shipping (+$8.96) 3 Day Shipping Service (+$24.92) 2 Day A…" at bounding box center [525, 377] width 221 height 23
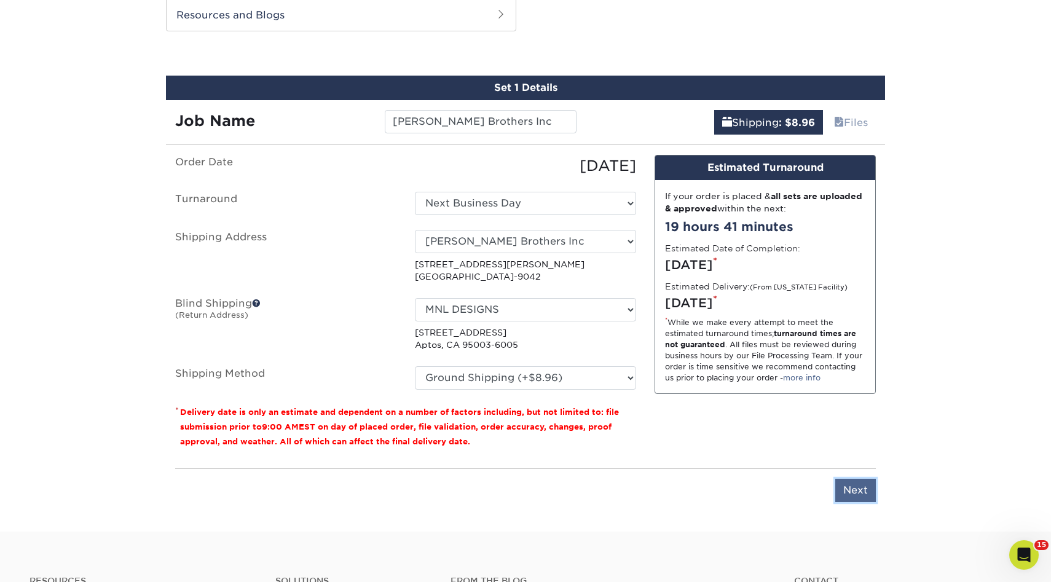
click at [841, 484] on input "Next" at bounding box center [855, 490] width 41 height 23
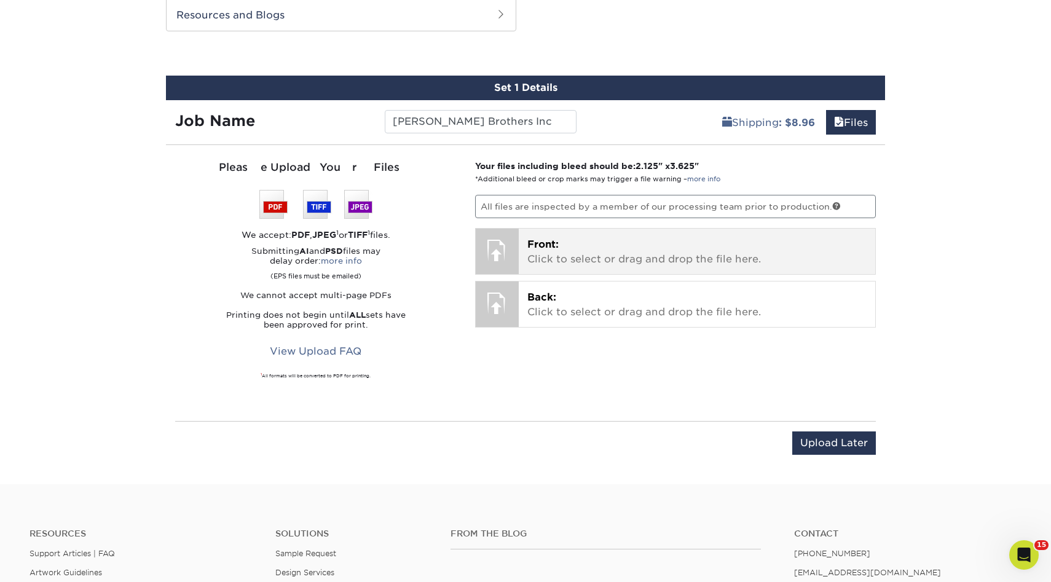
click at [626, 248] on p "Front: Click to select or drag and drop the file here." at bounding box center [697, 252] width 340 height 30
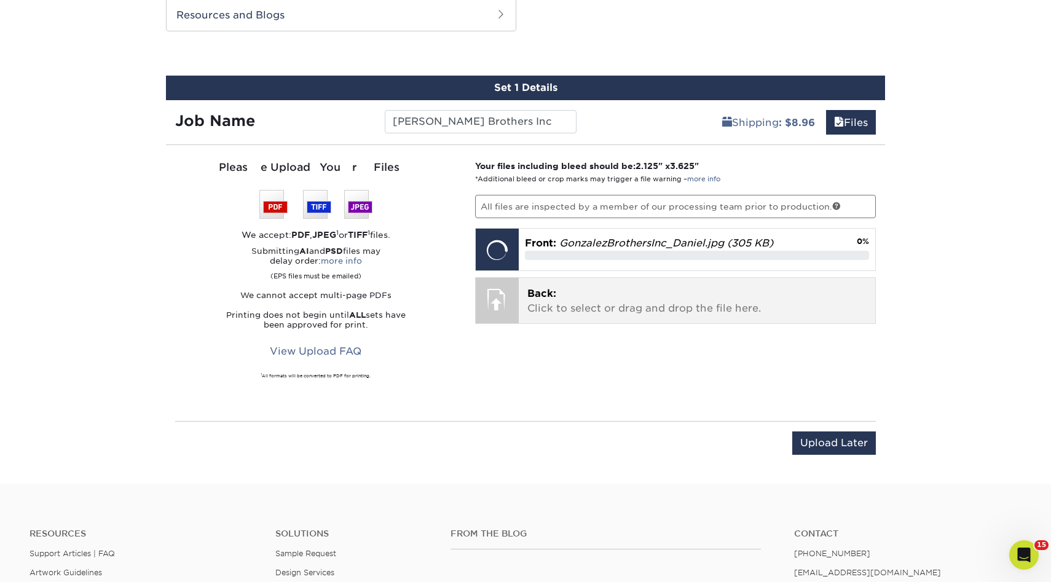
click at [560, 307] on p "Back: Click to select or drag and drop the file here." at bounding box center [697, 301] width 340 height 30
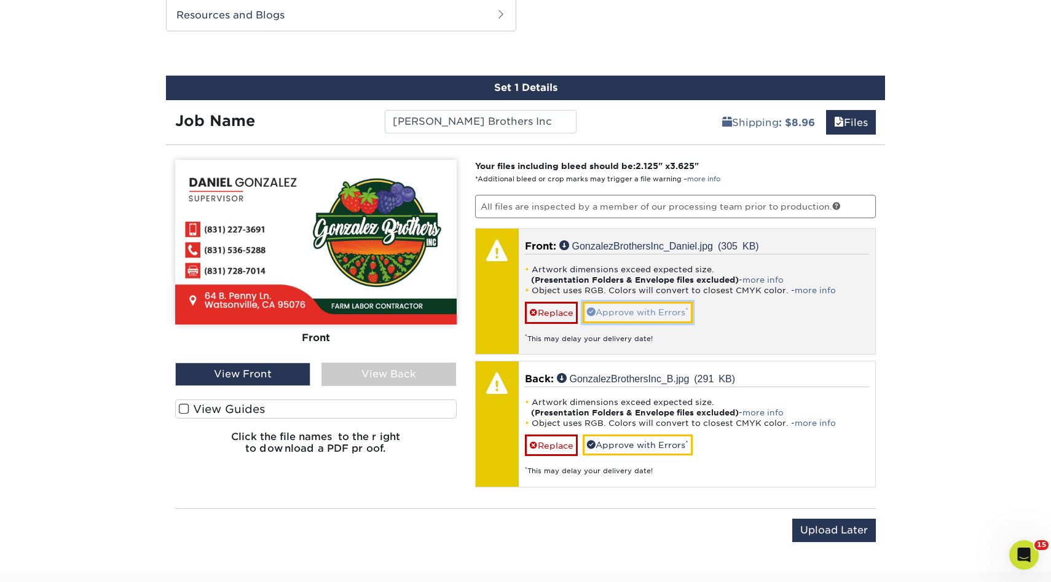
click at [638, 310] on link "Approve with Errors *" at bounding box center [638, 312] width 110 height 21
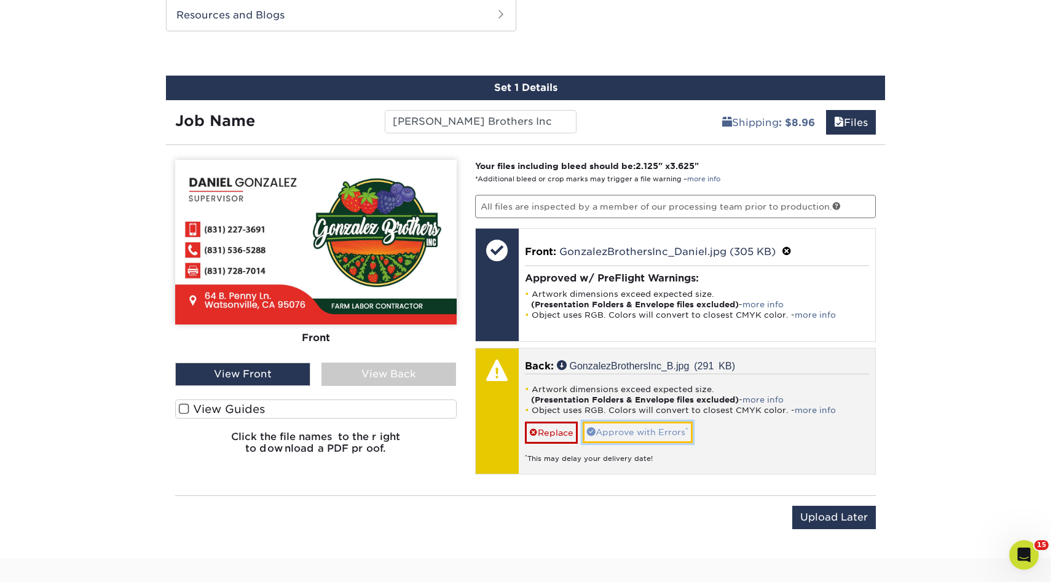
click at [642, 427] on link "Approve with Errors *" at bounding box center [638, 432] width 110 height 21
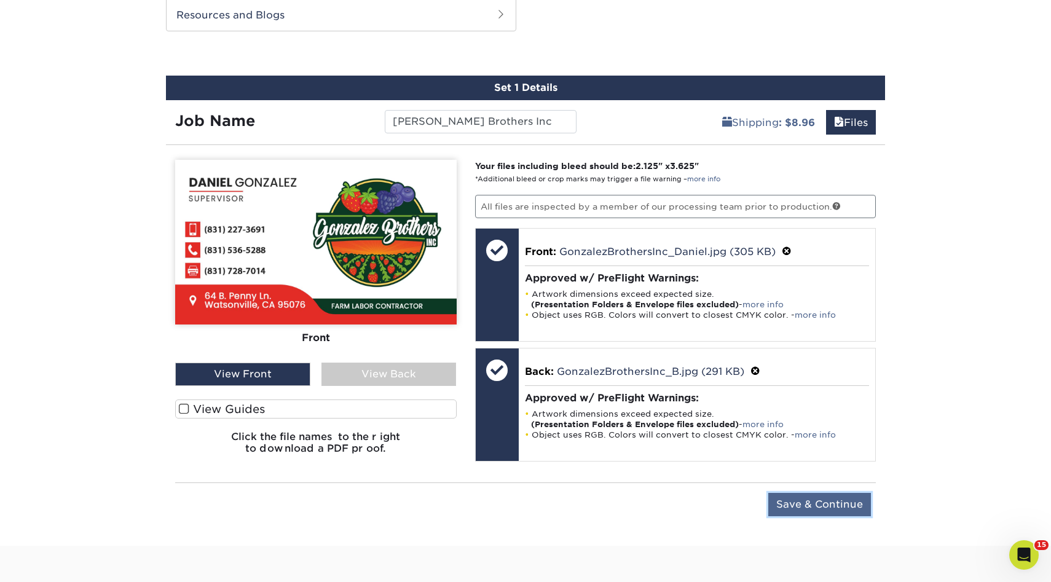
click at [808, 509] on input "Save & Continue" at bounding box center [819, 504] width 103 height 23
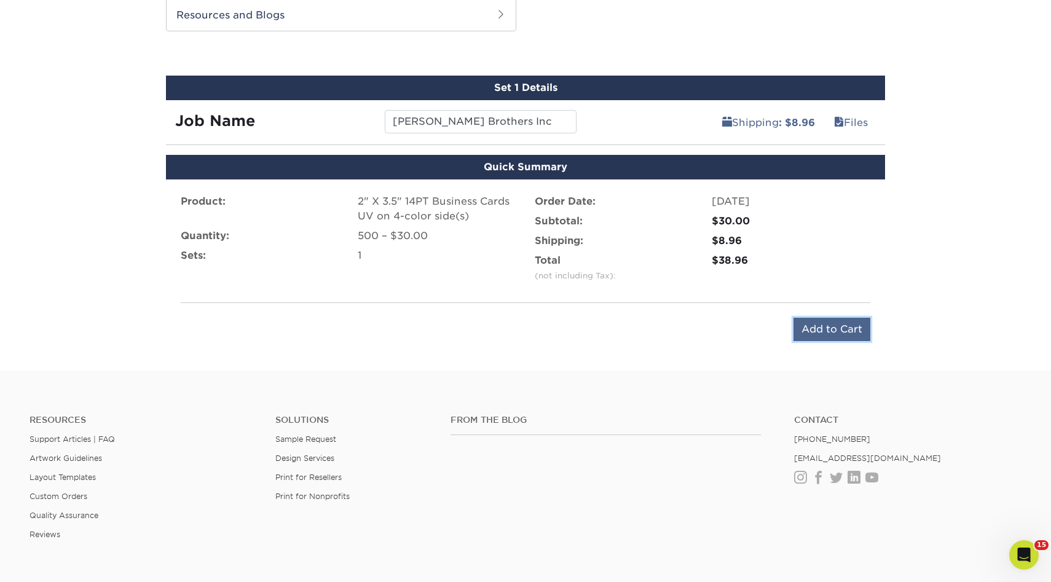
click at [824, 328] on input "Add to Cart" at bounding box center [832, 329] width 77 height 23
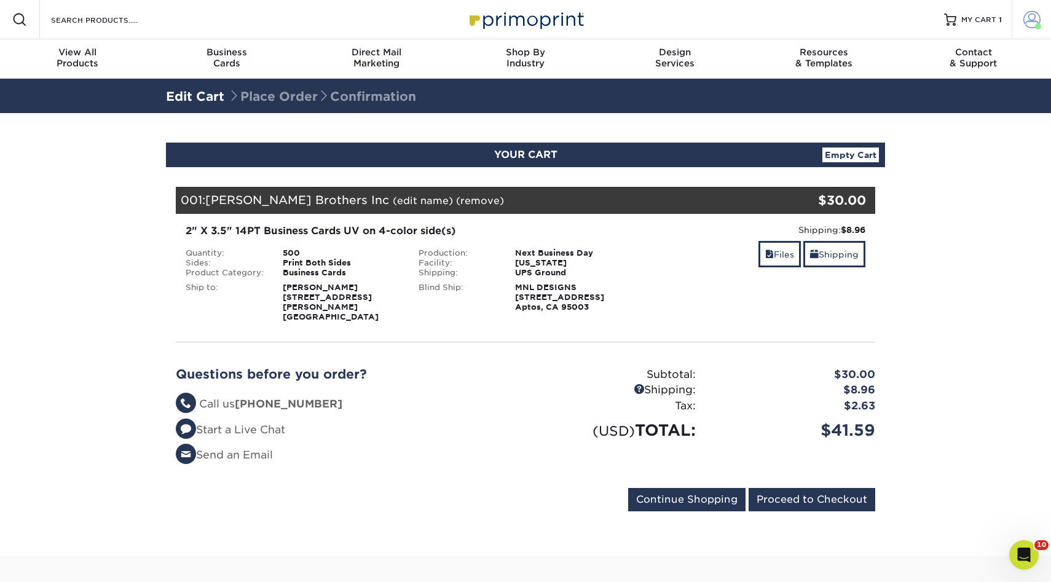
click at [1025, 21] on span at bounding box center [1031, 19] width 17 height 17
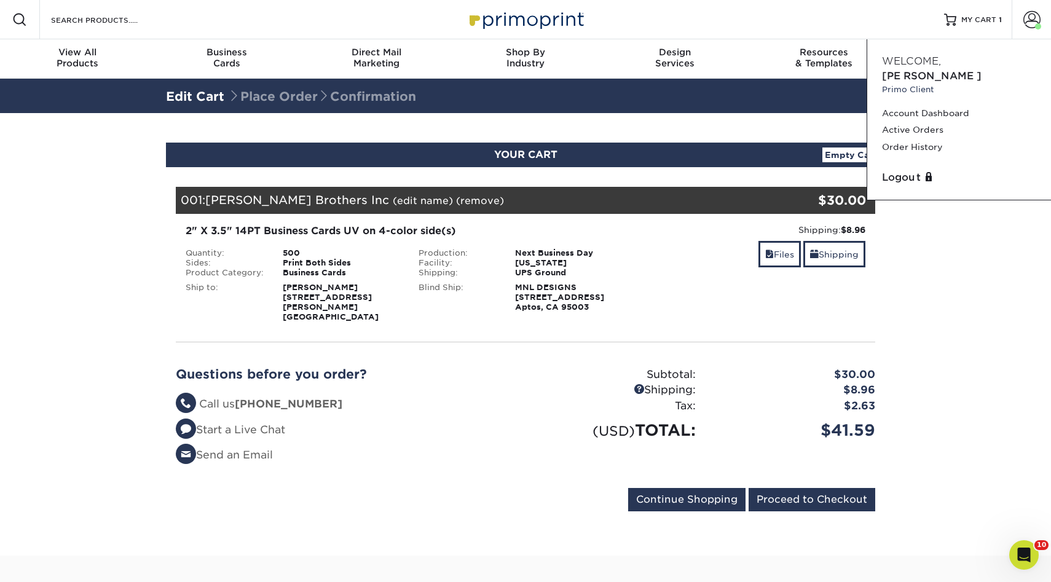
click at [408, 396] on li "Questions? Call us (888) 822-5815" at bounding box center [346, 404] width 341 height 16
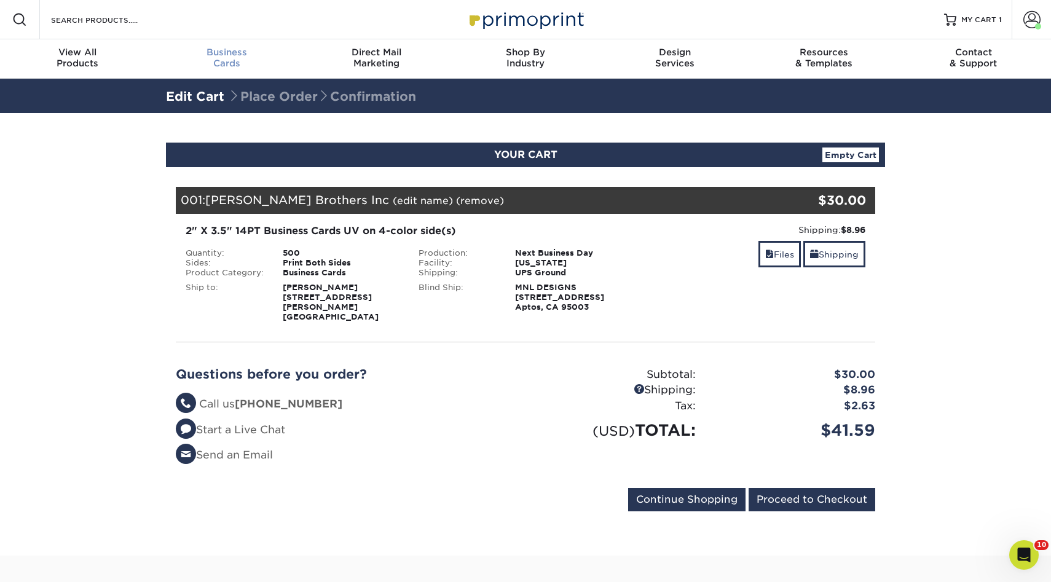
click at [231, 52] on span "Business" at bounding box center [226, 52] width 149 height 11
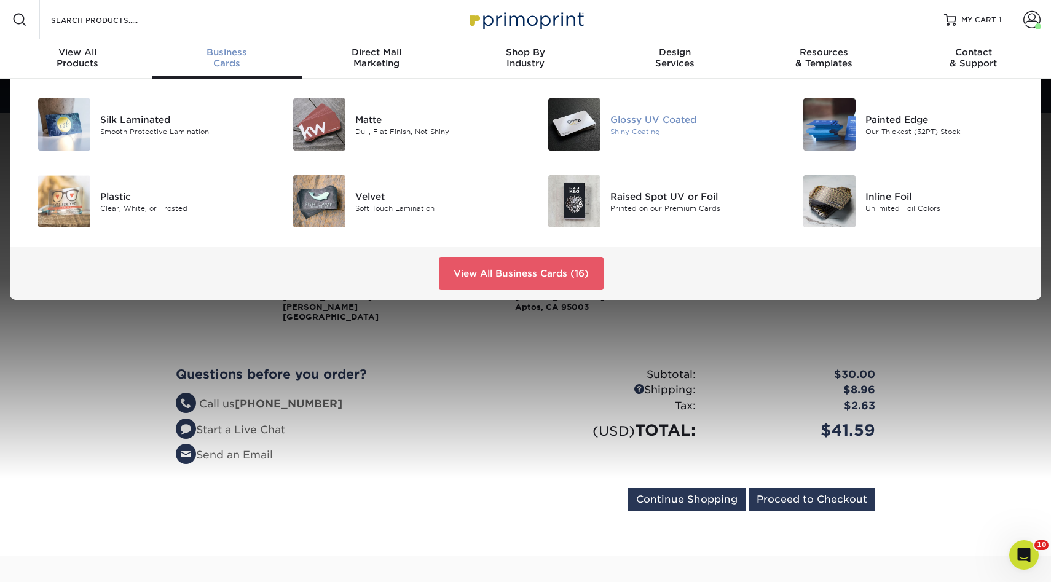
click at [597, 133] on img at bounding box center [574, 124] width 52 height 52
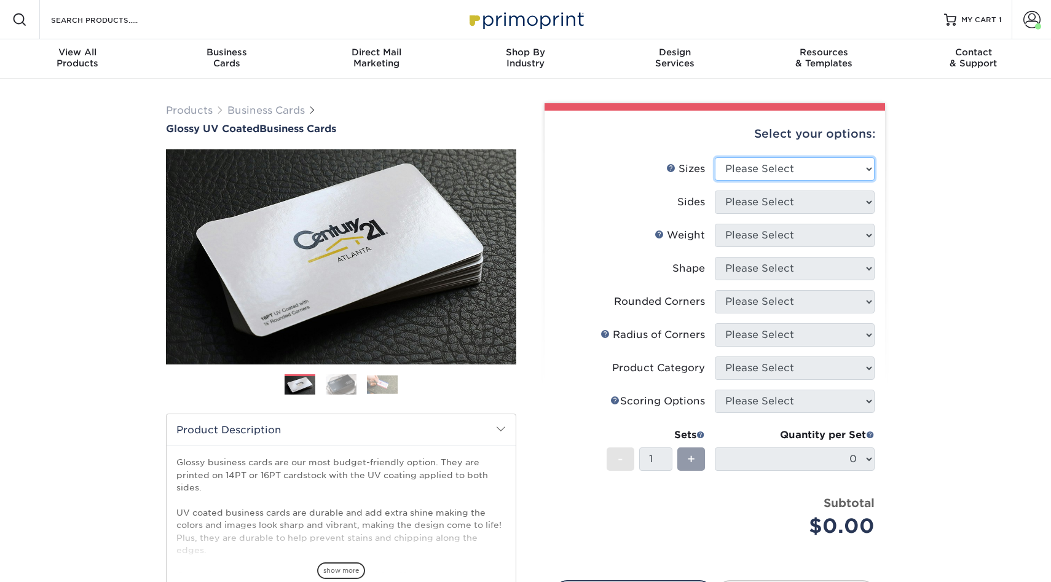
click at [758, 169] on select "Please Select 1.5" x 3.5" - Mini 1.75" x 3.5" - Mini 2" x 2" - Square 2" x 3" -…" at bounding box center [795, 168] width 160 height 23
select select "2.00x3.50"
click at [715, 157] on select "Please Select 1.5" x 3.5" - Mini 1.75" x 3.5" - Mini 2" x 2" - Square 2" x 3" -…" at bounding box center [795, 168] width 160 height 23
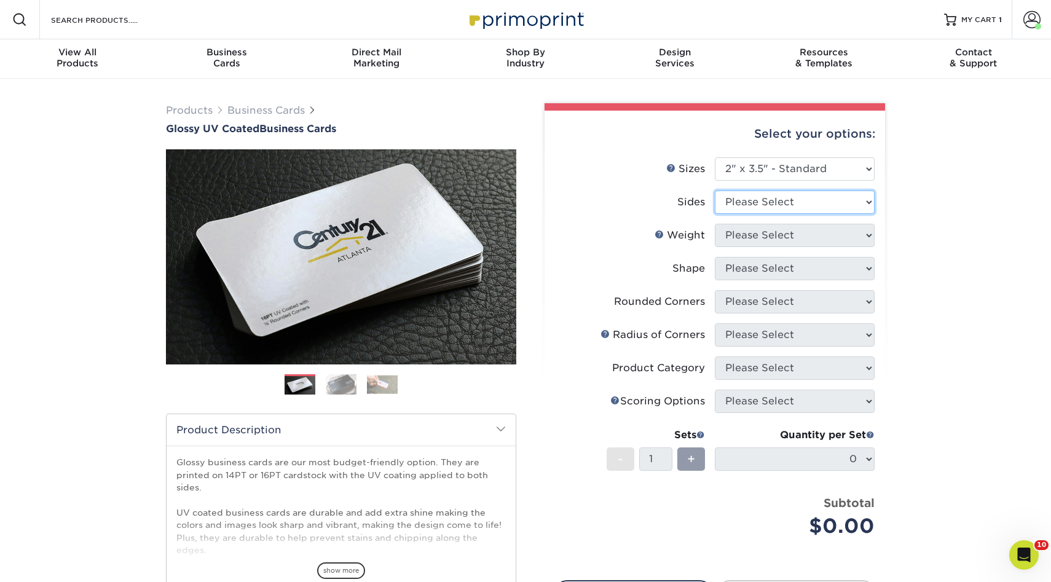
click at [747, 207] on select "Please Select Print Both Sides Print Front Only" at bounding box center [795, 202] width 160 height 23
select select "13abbda7-1d64-4f25-8bb2-c179b224825d"
click at [715, 191] on select "Please Select Print Both Sides Print Front Only" at bounding box center [795, 202] width 160 height 23
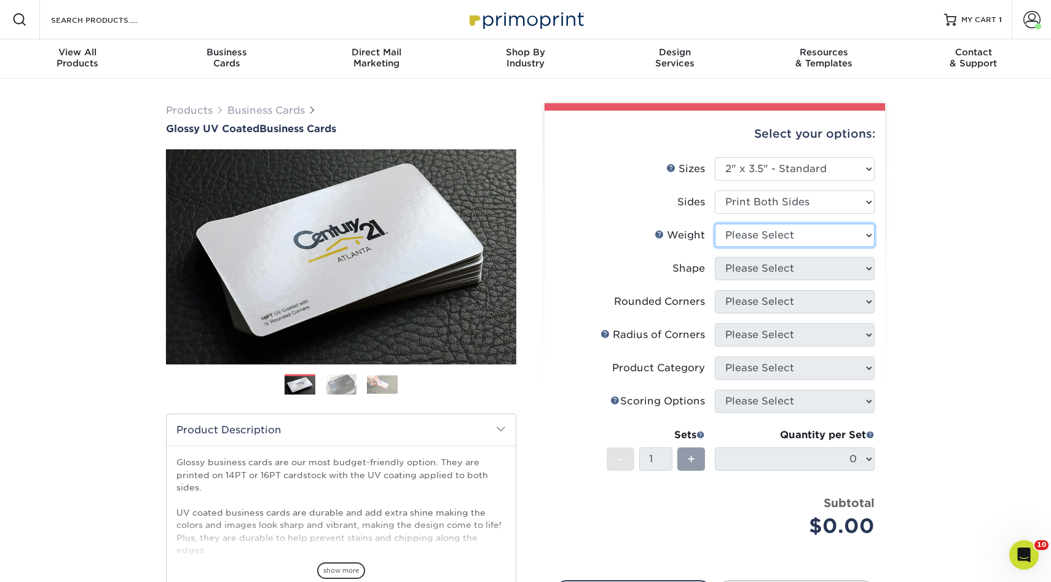
click at [747, 240] on select "Please Select 16PT 14PT" at bounding box center [795, 235] width 160 height 23
select select "14PT"
click at [715, 224] on select "Please Select 16PT 14PT" at bounding box center [795, 235] width 160 height 23
click at [0, 0] on select at bounding box center [0, 0] width 0 height 0
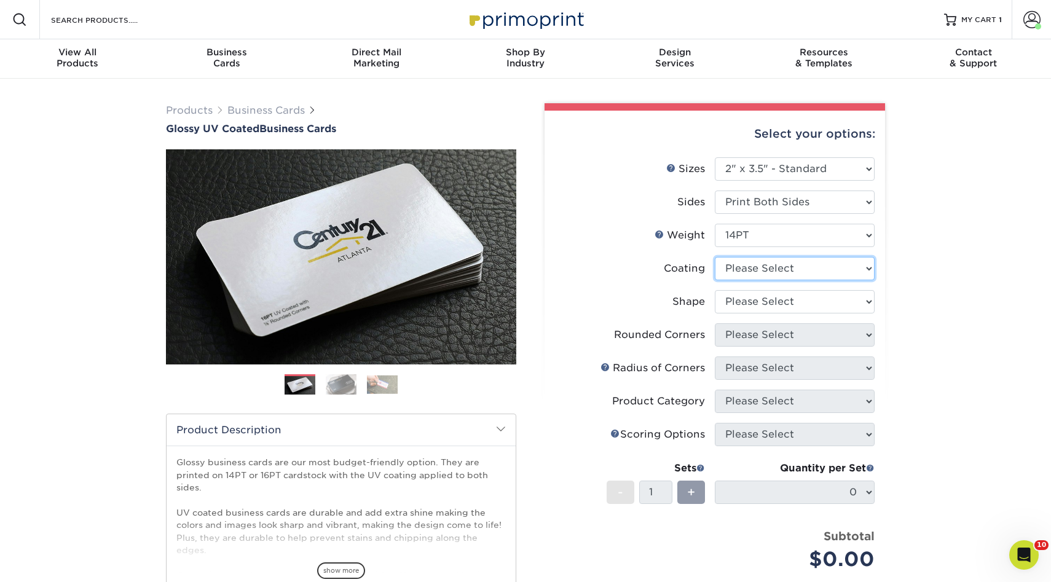
select select "ae367451-b2b8-45df-a344-0f05b6a12993"
click at [715, 257] on select at bounding box center [795, 268] width 160 height 23
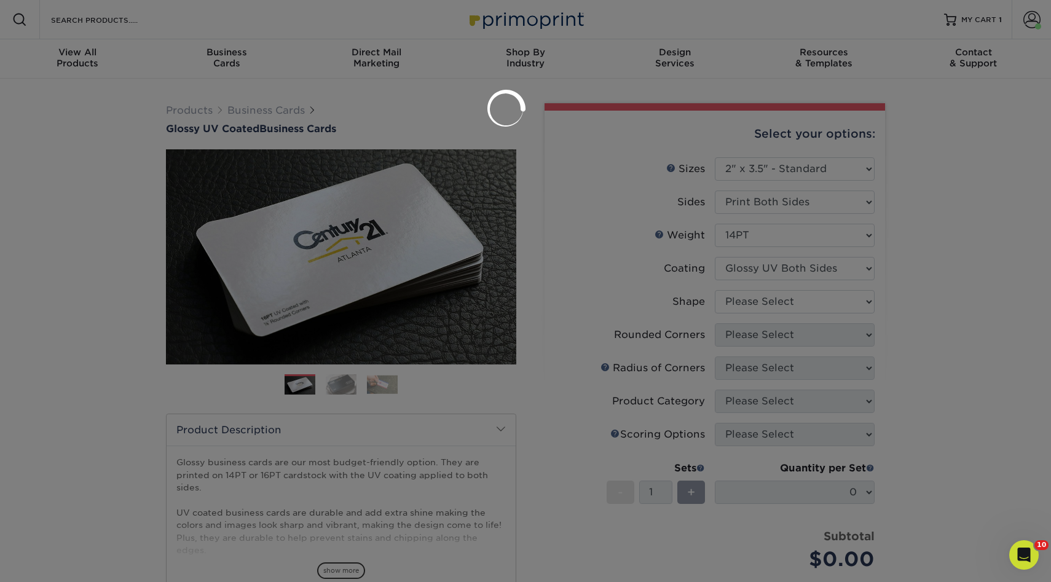
click at [749, 307] on div at bounding box center [525, 291] width 1051 height 582
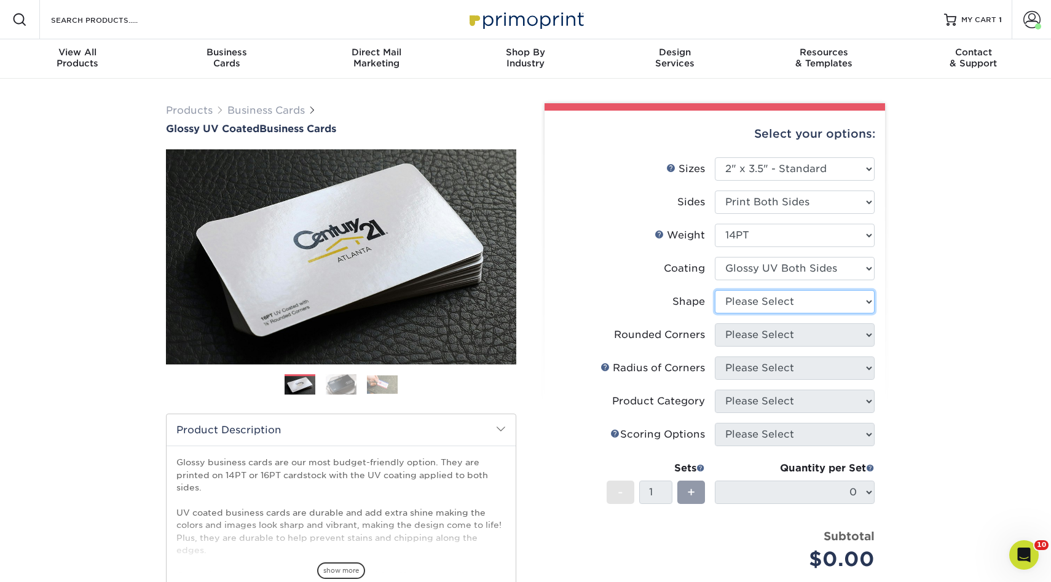
click at [749, 307] on select "Please Select Standard" at bounding box center [795, 301] width 160 height 23
select select "standard"
click at [715, 290] on select "Please Select Standard" at bounding box center [795, 301] width 160 height 23
click at [750, 335] on select "Please Select Yes - Round 2 Corners Yes - Round 4 Corners No" at bounding box center [795, 334] width 160 height 23
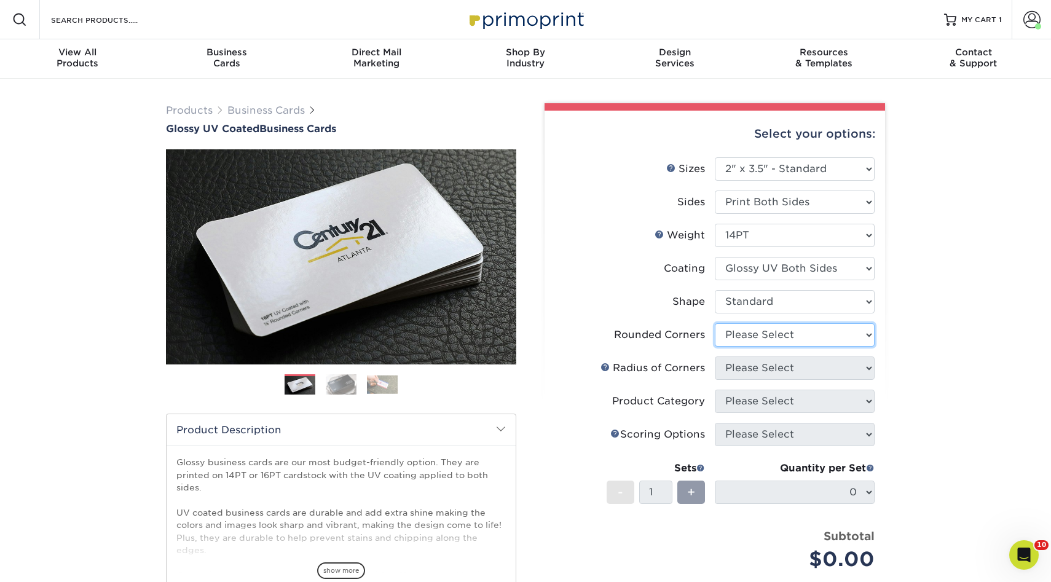
select select "0"
click at [715, 323] on select "Please Select Yes - Round 2 Corners Yes - Round 4 Corners No" at bounding box center [795, 334] width 160 height 23
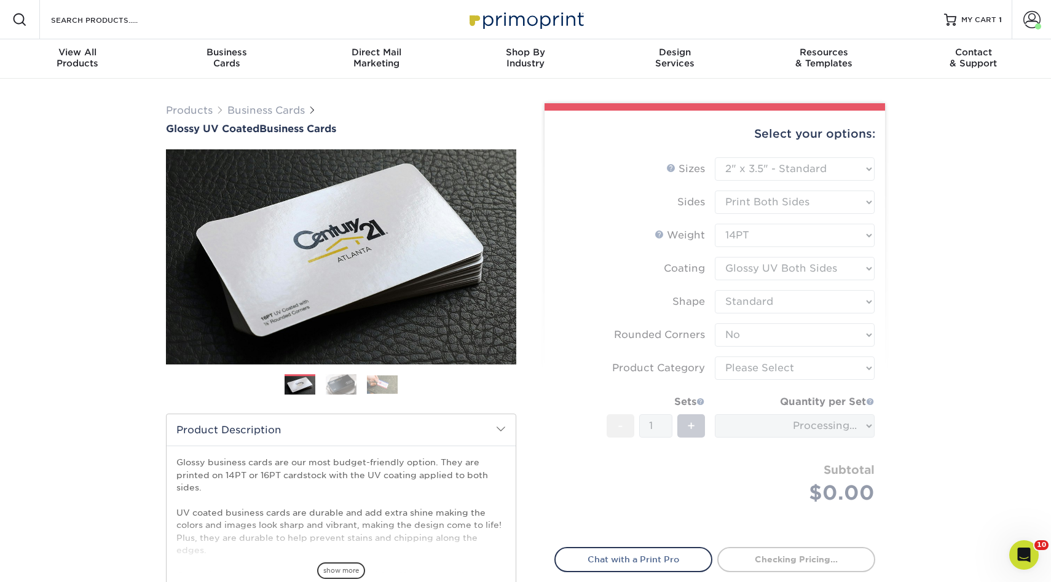
drag, startPoint x: 750, startPoint y: 335, endPoint x: 772, endPoint y: 371, distance: 42.0
click at [773, 371] on form "Sizes Help Sizes Please Select 1.5" x 3.5" - Mini 1.75" x 3.5" - Mini 2" x 2" -…" at bounding box center [714, 345] width 321 height 376
click at [755, 371] on form "Sizes Help Sizes Please Select 1.5" x 3.5" - Mini 1.75" x 3.5" - Mini 2" x 2" -…" at bounding box center [714, 345] width 321 height 376
click at [773, 365] on form "Sizes Help Sizes Please Select 1.5" x 3.5" - Mini 1.75" x 3.5" - Mini 2" x 2" -…" at bounding box center [714, 345] width 321 height 376
click at [791, 368] on form "Sizes Help Sizes Please Select 1.5" x 3.5" - Mini 1.75" x 3.5" - Mini 2" x 2" -…" at bounding box center [714, 345] width 321 height 376
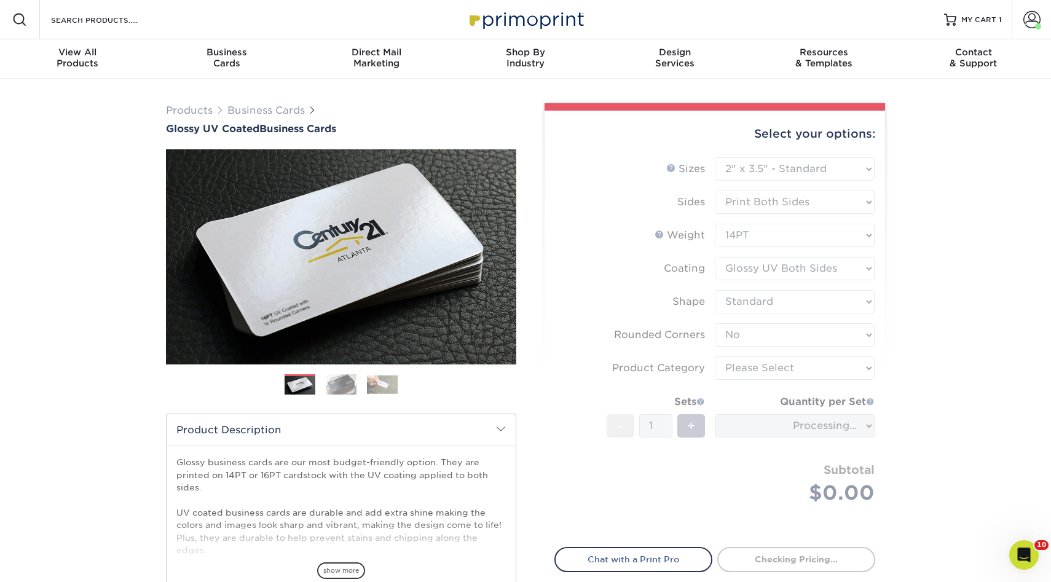
click at [804, 369] on form "Sizes Help Sizes Please Select 1.5" x 3.5" - Mini 1.75" x 3.5" - Mini 2" x 2" -…" at bounding box center [714, 345] width 321 height 376
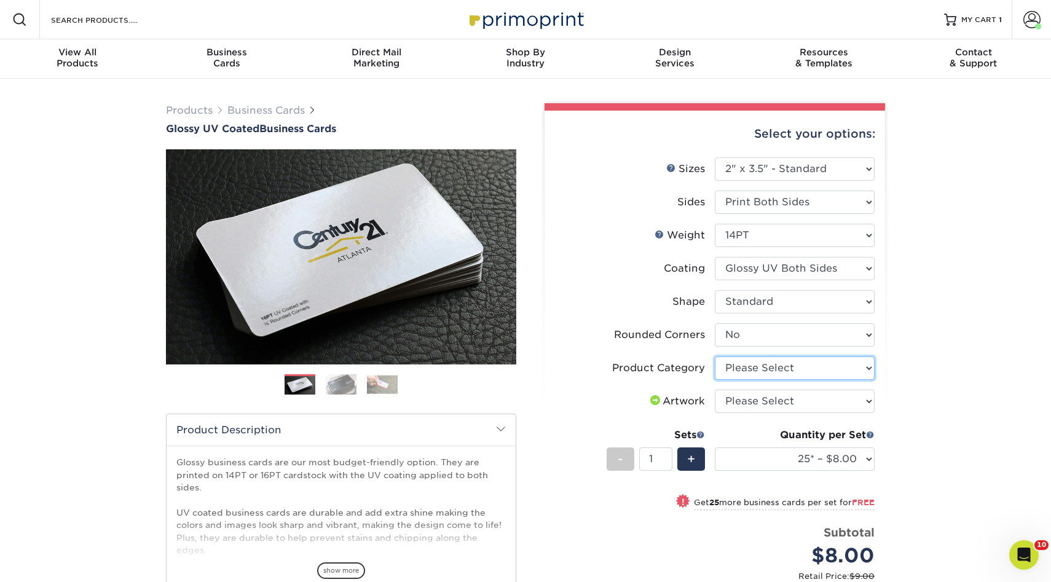
click at [825, 368] on select "Please Select Business Cards" at bounding box center [795, 367] width 160 height 23
select select "3b5148f1-0588-4f88-a218-97bcfdce65c1"
click at [715, 356] on select "Please Select Business Cards" at bounding box center [795, 367] width 160 height 23
click at [798, 402] on select "Please Select I will upload files I need a design - $100" at bounding box center [795, 401] width 160 height 23
select select "upload"
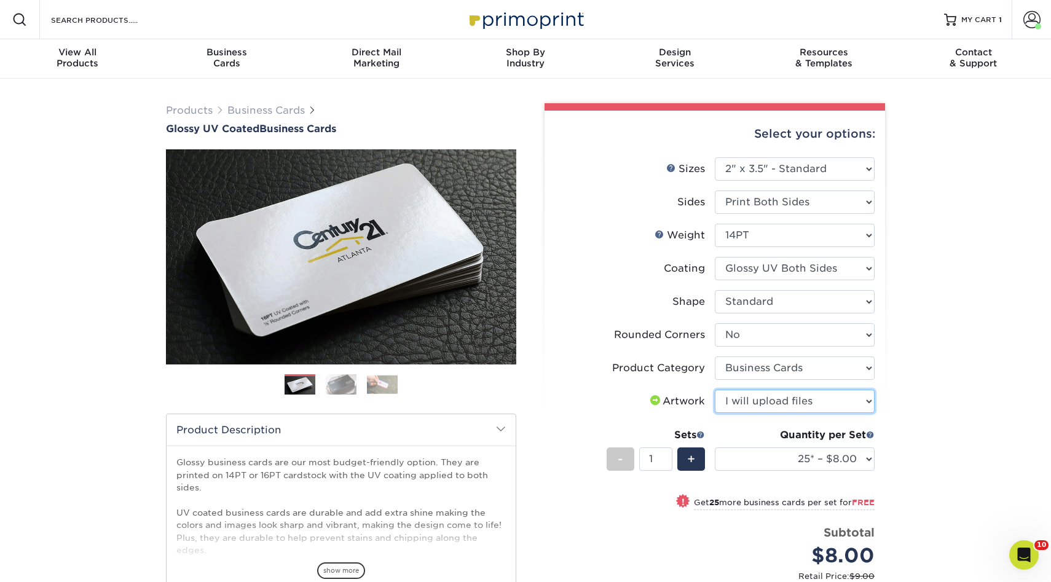
click at [715, 390] on select "Please Select I will upload files I need a design - $100" at bounding box center [795, 401] width 160 height 23
click at [798, 463] on select "25* – $8.00 50* – $8.00 100* – $8.00 250* – $15.00 500 – $30.00 1000 – $37.00 2…" at bounding box center [795, 458] width 160 height 23
select select "500 – $30.00"
click at [715, 447] on select "25* – $8.00 50* – $8.00 100* – $8.00 250* – $15.00 500 – $30.00 1000 – $37.00 2…" at bounding box center [795, 458] width 160 height 23
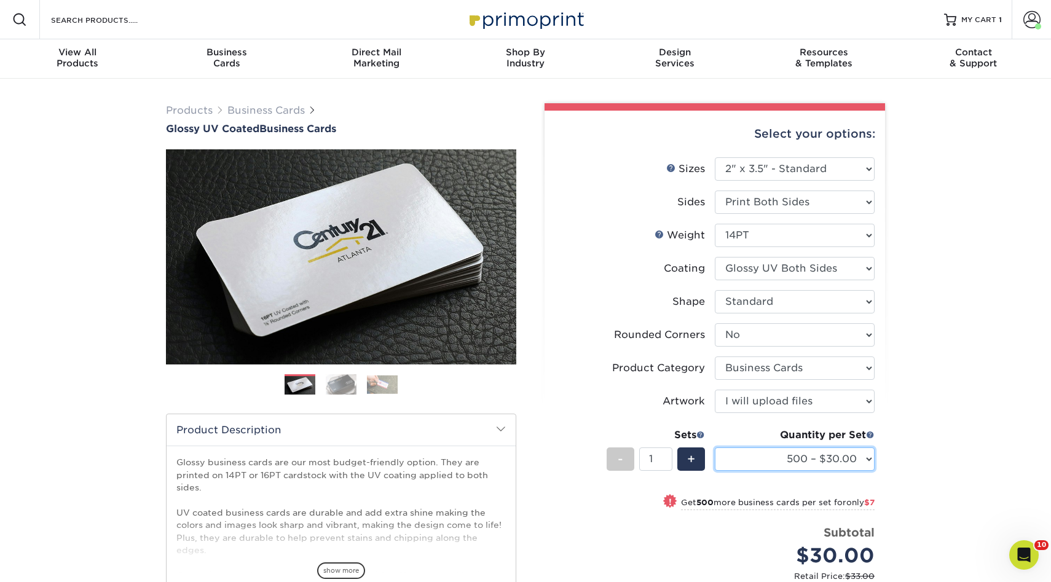
scroll to position [99, 0]
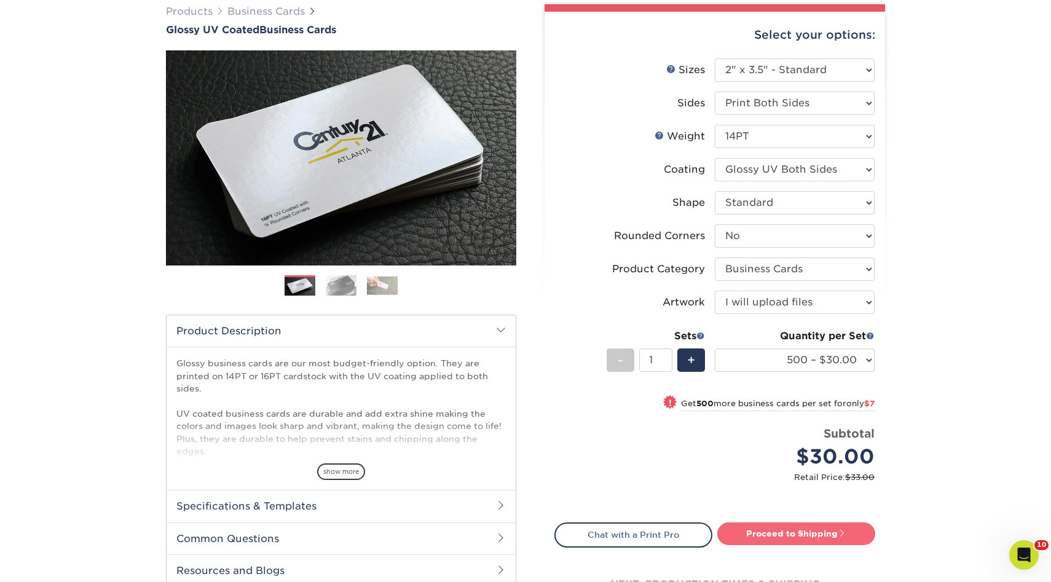
click at [771, 531] on link "Proceed to Shipping" at bounding box center [796, 533] width 158 height 22
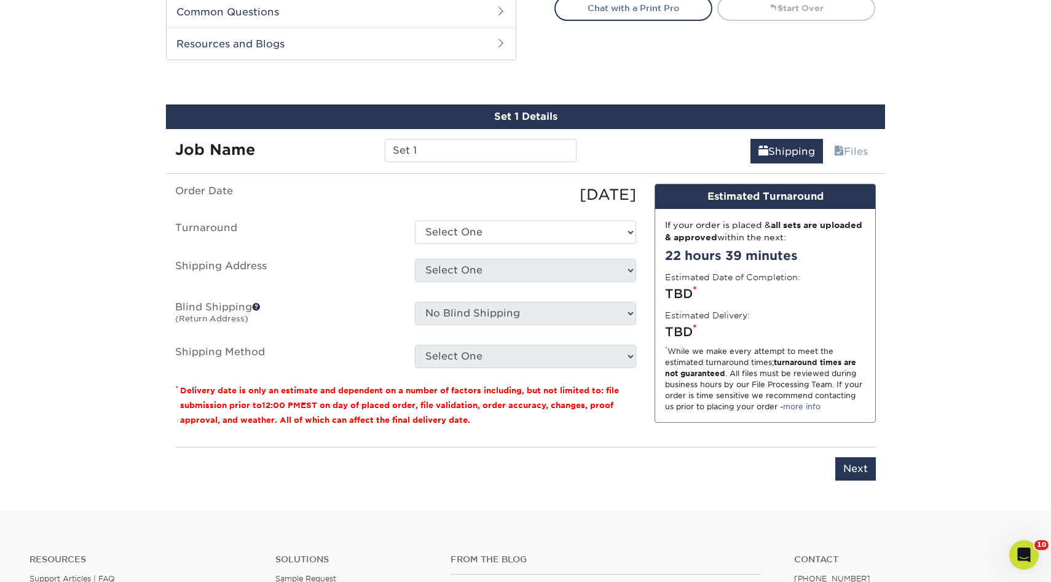
scroll to position [655, 0]
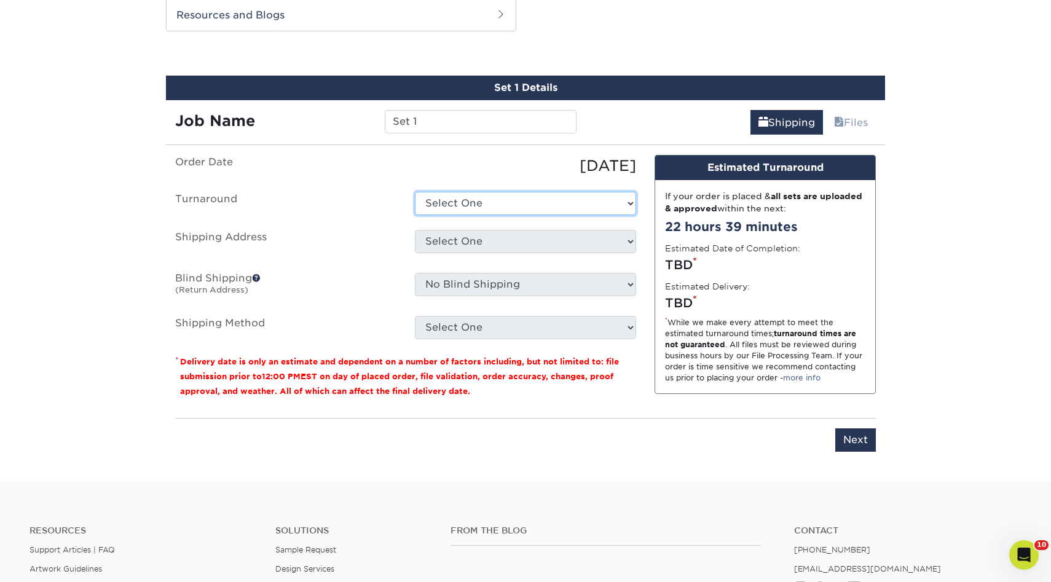
click at [476, 203] on select "Select One 2-4 Business Days 2 Day Next Business Day" at bounding box center [525, 203] width 221 height 23
click at [415, 192] on select "Select One 2-4 Business Days 2 Day Next Business Day" at bounding box center [525, 203] width 221 height 23
click at [430, 106] on div "Job Name Set 1" at bounding box center [376, 117] width 420 height 34
click at [430, 124] on input "Set 1" at bounding box center [480, 121] width 191 height 23
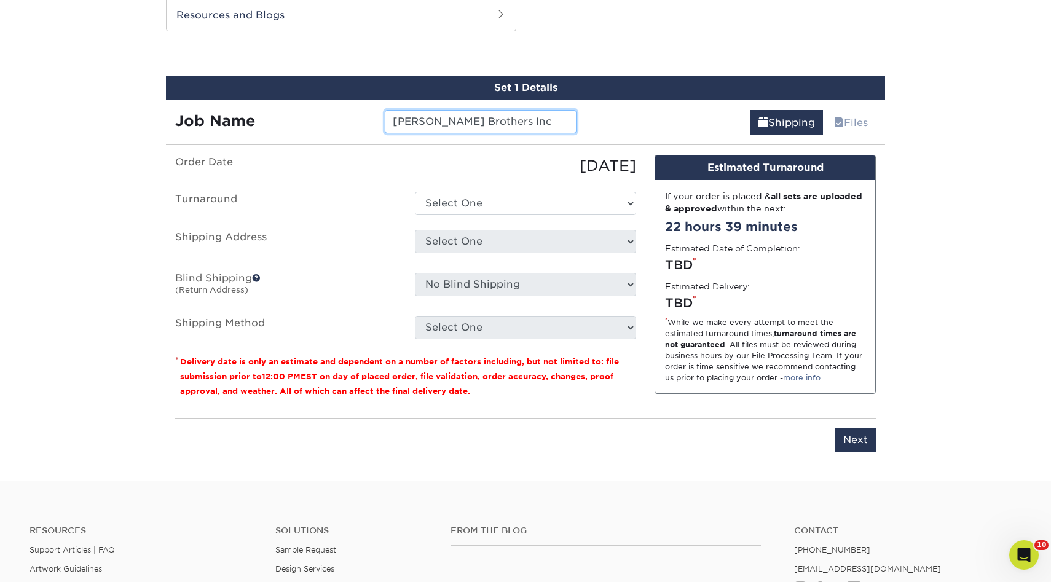
type input "[PERSON_NAME] Brothers Inc"
click at [447, 203] on select "Select One 2-4 Business Days 2 Day Next Business Day" at bounding box center [525, 203] width 221 height 23
select select "17ced933-8ee2-4716-9748-db48f0cdea7b"
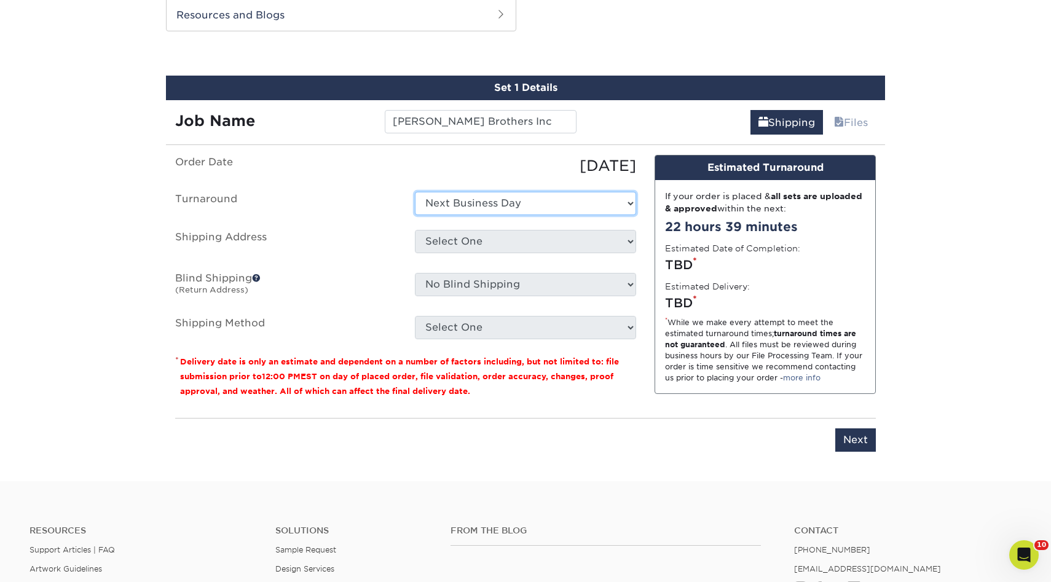
click at [415, 192] on select "Select One 2-4 Business Days 2 Day Next Business Day" at bounding box center [525, 203] width 221 height 23
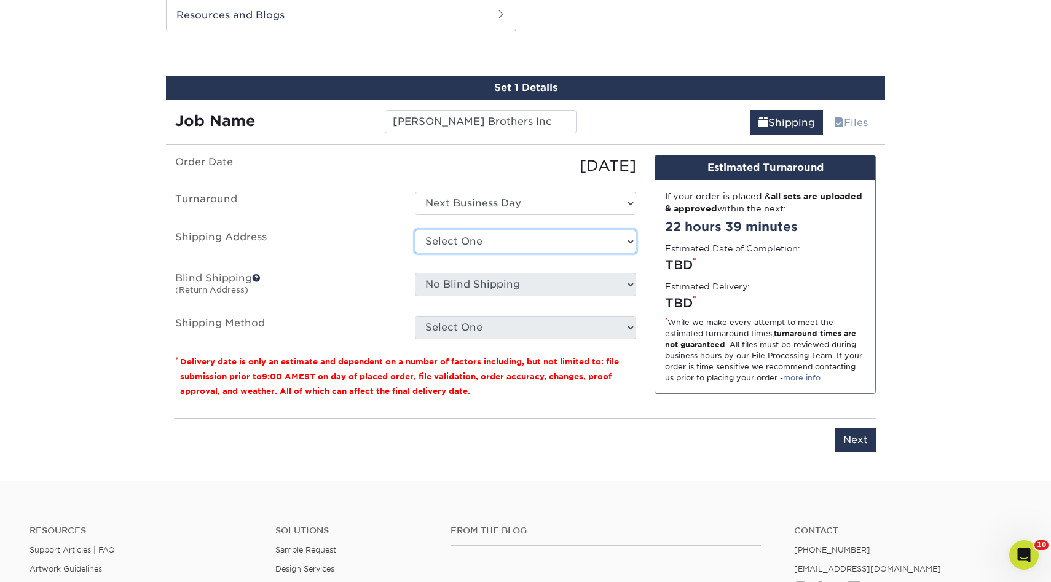
click at [470, 246] on select "Select One 3rd Gen 3rd Gen - Titi A1 Glass AC CLANING Aguirre Auto Aldo Monroy …" at bounding box center [525, 241] width 221 height 23
select select "228302"
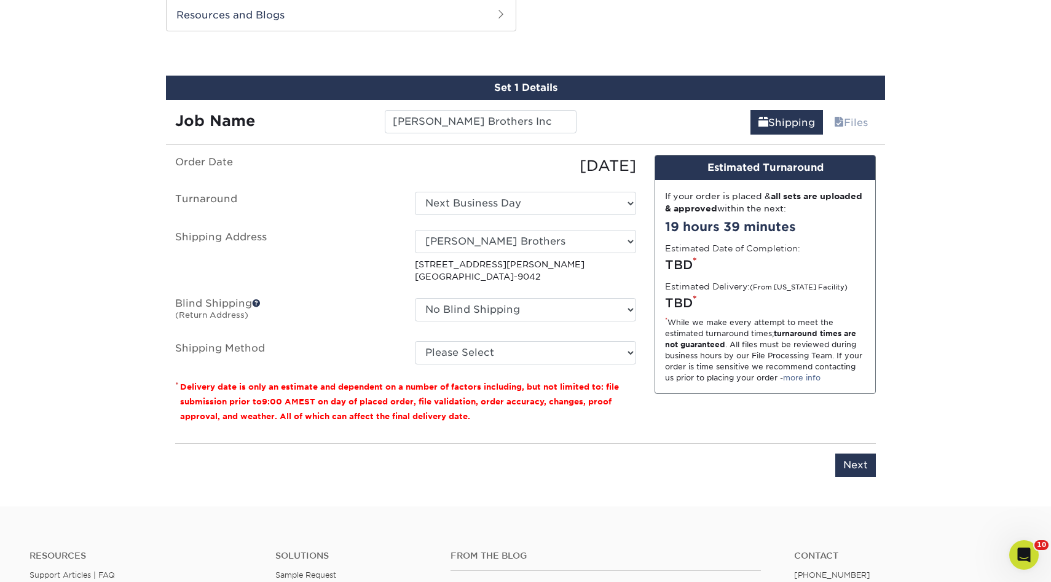
click at [482, 322] on div "No Blind Shipping 3rd Gen 3rd Gen - Titi A1 Glass AC CLANING Aguirre Auto Aldo …" at bounding box center [526, 312] width 240 height 28
click at [482, 317] on select "No Blind Shipping 3rd Gen 3rd Gen - Titi A1 Glass AC CLANING Aguirre Auto Aldo …" at bounding box center [525, 309] width 221 height 23
select select "132386"
click at [415, 298] on select "No Blind Shipping 3rd Gen 3rd Gen - Titi A1 Glass AC CLANING Aguirre Auto Aldo …" at bounding box center [525, 309] width 221 height 23
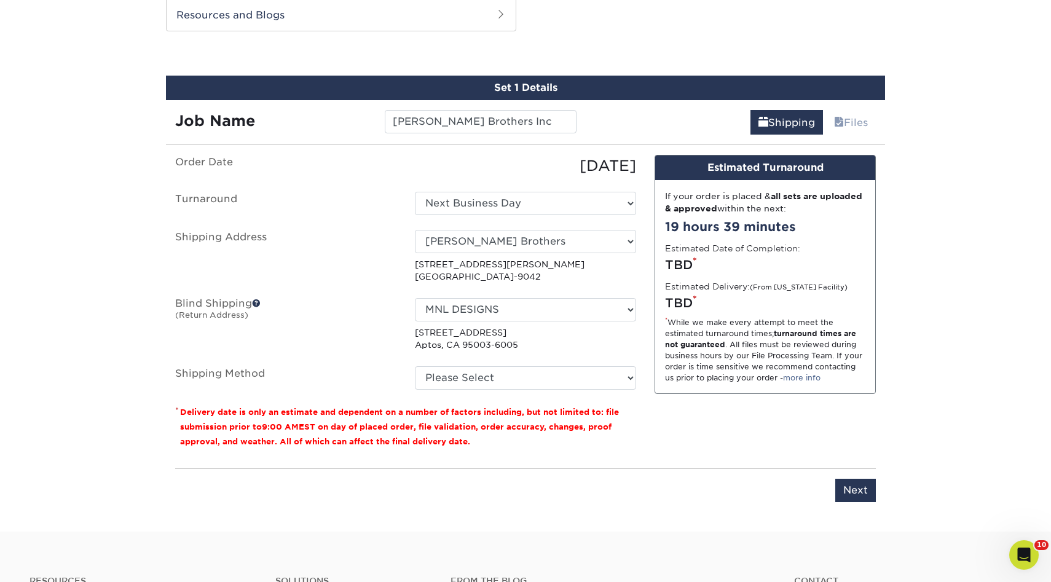
click at [478, 352] on ul "Order Date 08/18/2025 Turnaround Select One 2-4 Business Days 2 Day Next Busine…" at bounding box center [405, 272] width 461 height 235
click at [468, 371] on select "Please Select Ground Shipping (+$8.96) 3 Day Shipping Service (+$24.92) 2 Day A…" at bounding box center [525, 377] width 221 height 23
select select "03"
click at [415, 366] on select "Please Select Ground Shipping (+$8.96) 3 Day Shipping Service (+$24.92) 2 Day A…" at bounding box center [525, 377] width 221 height 23
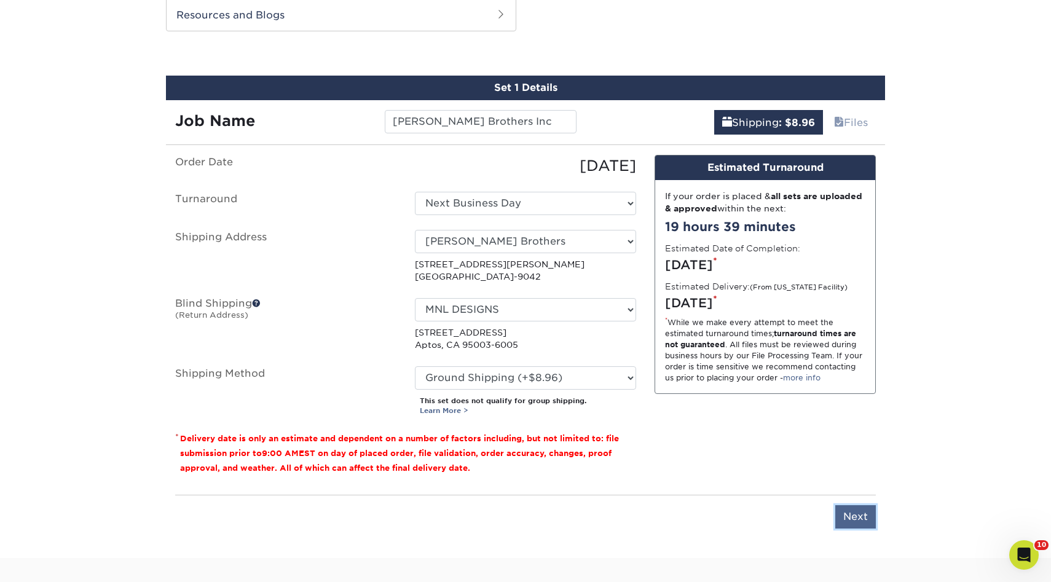
click at [853, 512] on input "Next" at bounding box center [855, 516] width 41 height 23
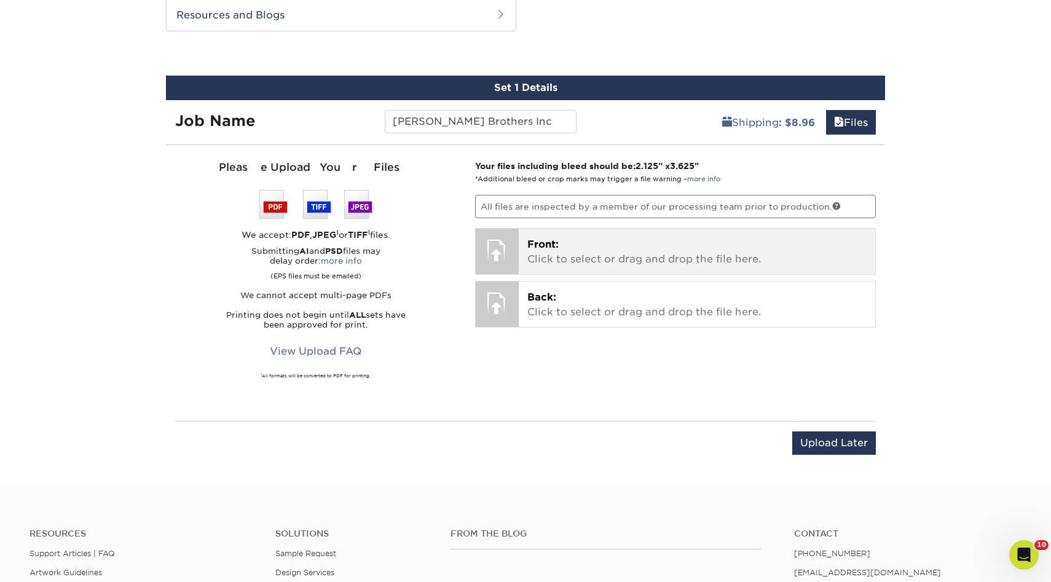
click at [652, 249] on p "Front: Click to select or drag and drop the file here." at bounding box center [697, 252] width 340 height 30
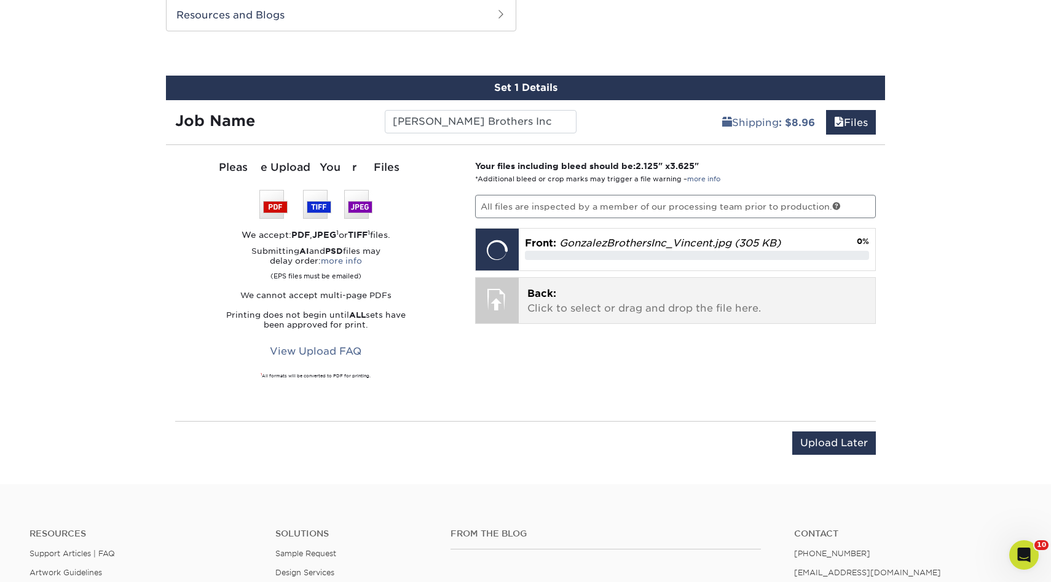
click at [578, 300] on p "Back: Click to select or drag and drop the file here." at bounding box center [697, 301] width 340 height 30
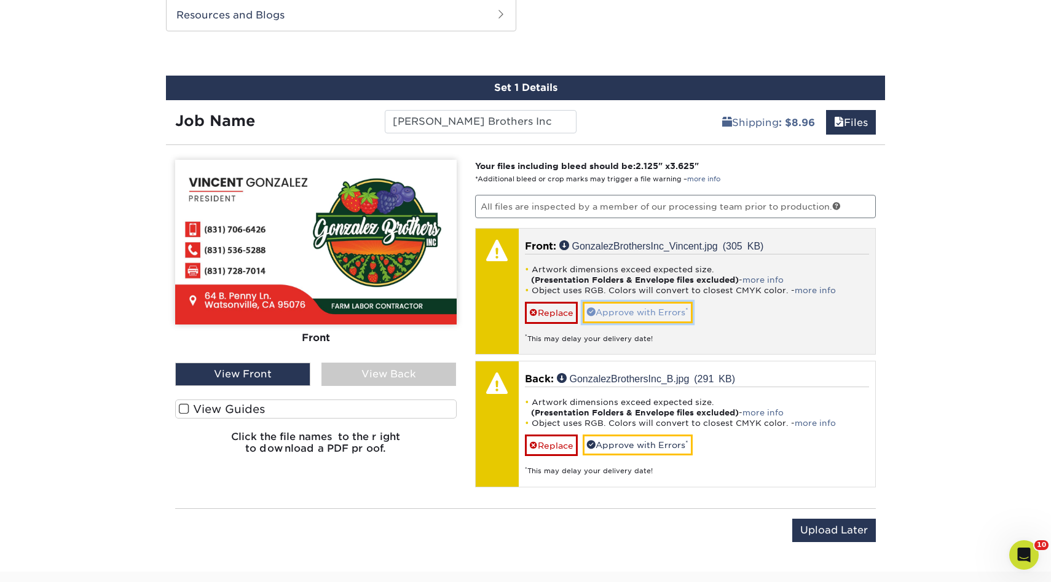
click at [661, 315] on link "Approve with Errors *" at bounding box center [638, 312] width 110 height 21
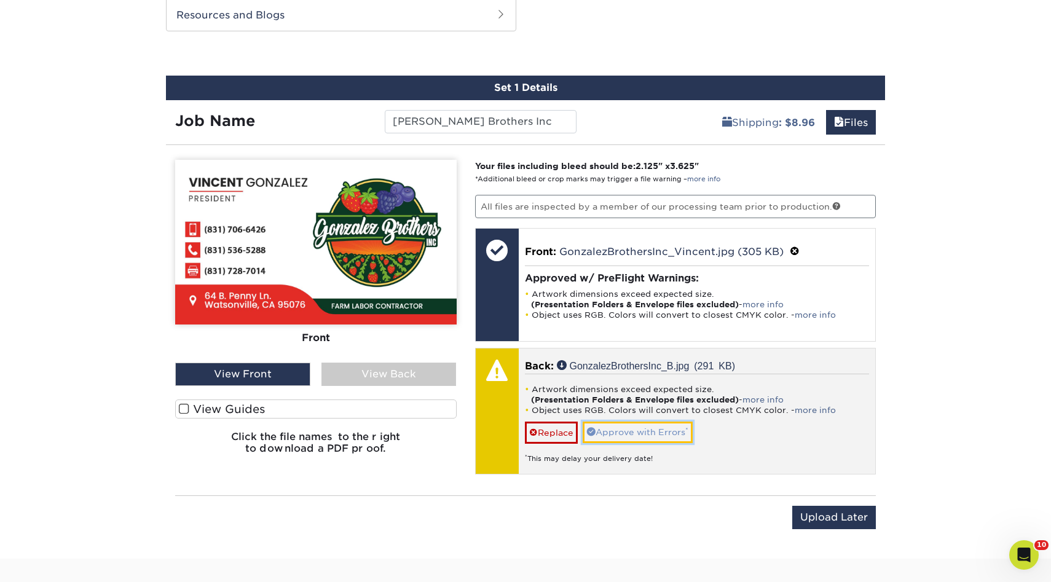
click at [631, 431] on link "Approve with Errors *" at bounding box center [638, 432] width 110 height 21
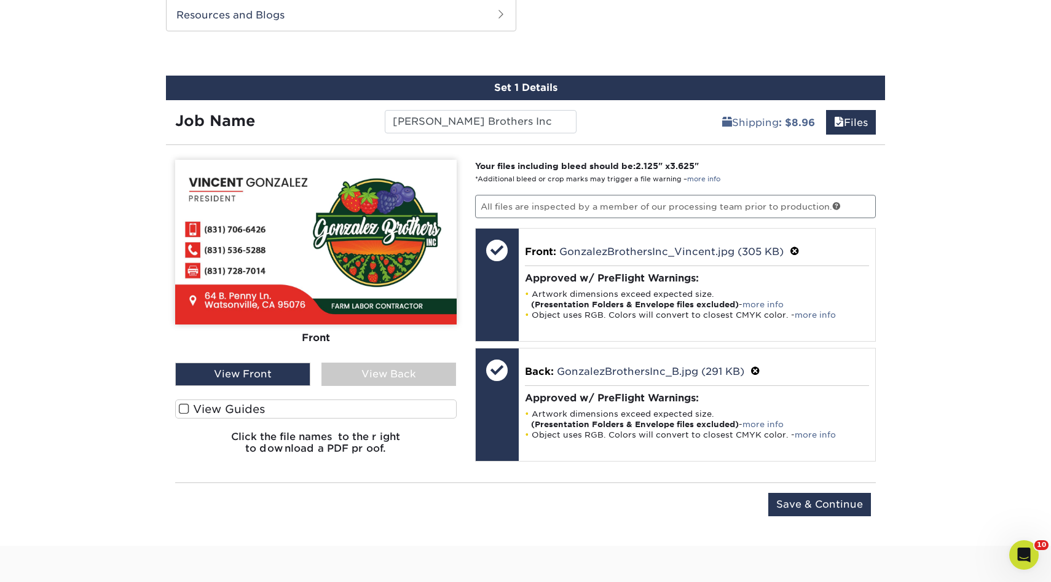
click at [388, 364] on div "View Back" at bounding box center [388, 374] width 135 height 23
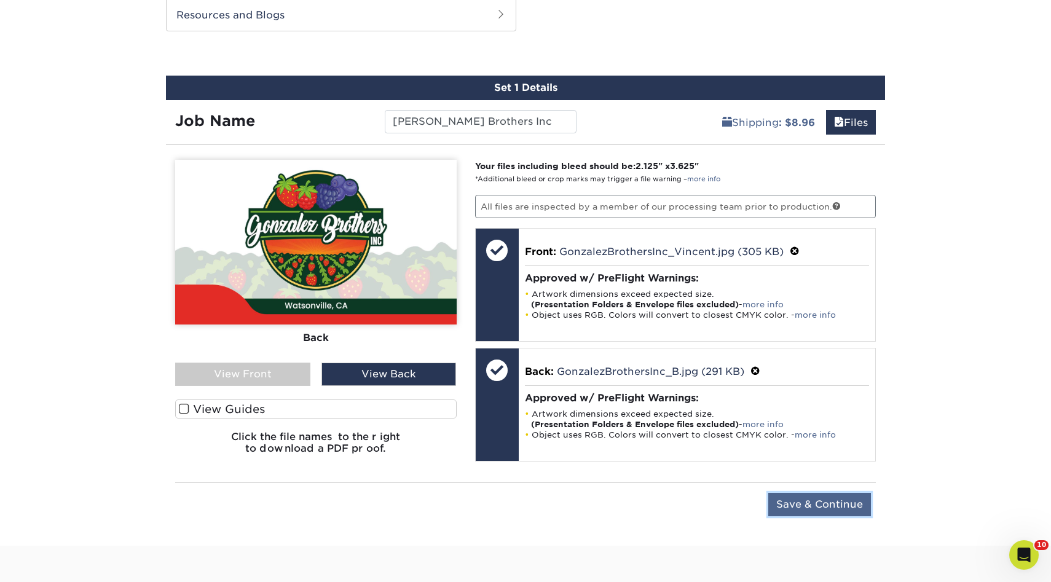
click at [811, 506] on input "Save & Continue" at bounding box center [819, 504] width 103 height 23
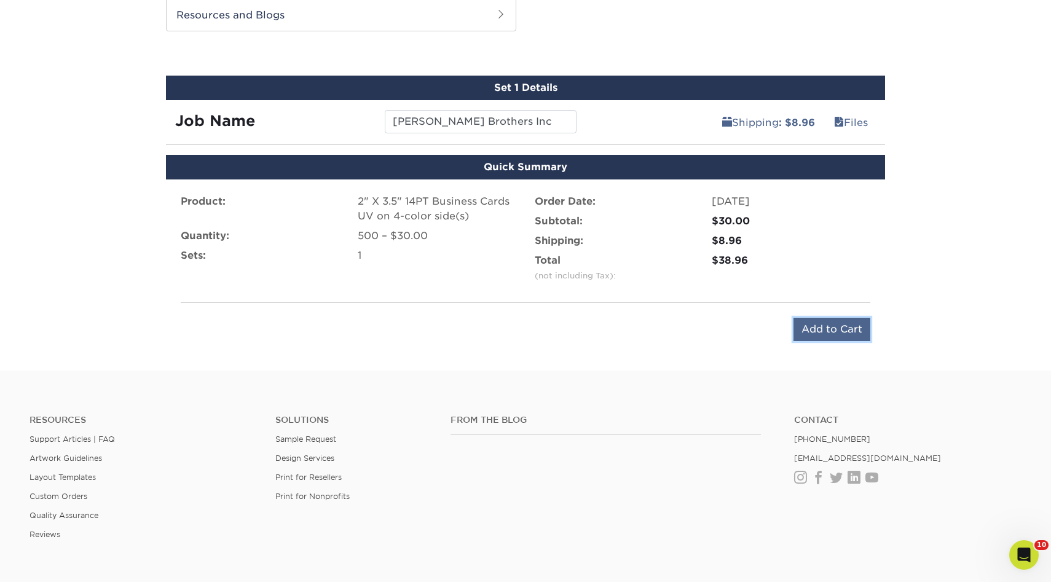
click at [827, 322] on input "Add to Cart" at bounding box center [832, 329] width 77 height 23
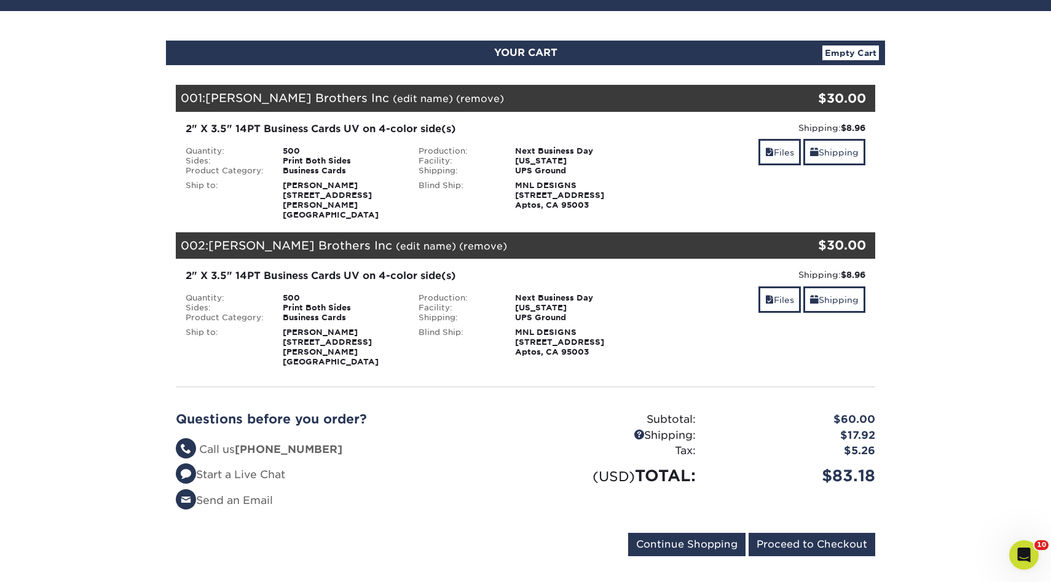
scroll to position [108, 0]
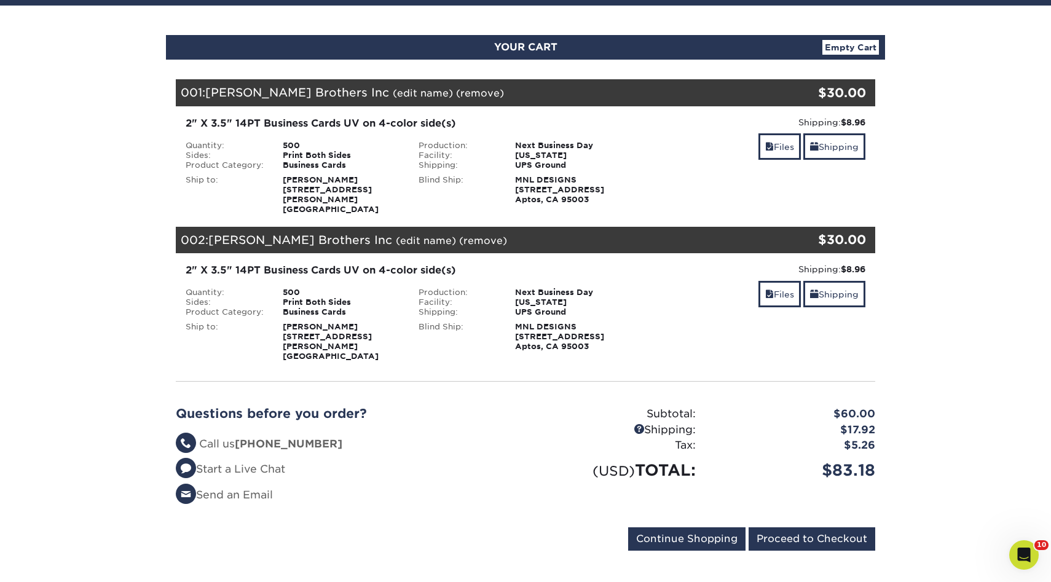
click at [992, 260] on section "YOUR CART Empty Cart Your Cart is Empty View Account Active Orders Order Histor…" at bounding box center [525, 300] width 1051 height 589
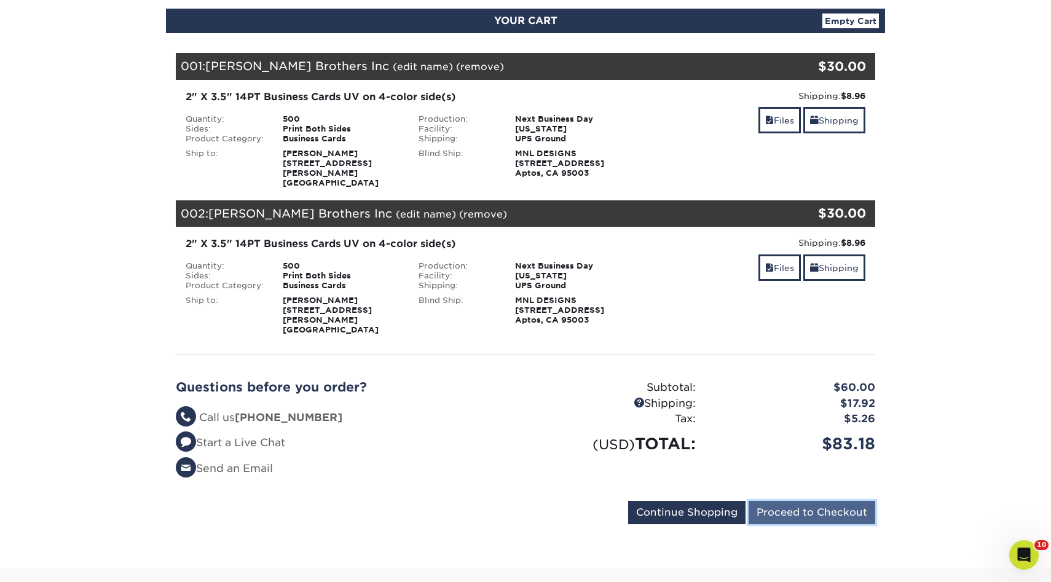
click at [813, 501] on input "Proceed to Checkout" at bounding box center [812, 512] width 127 height 23
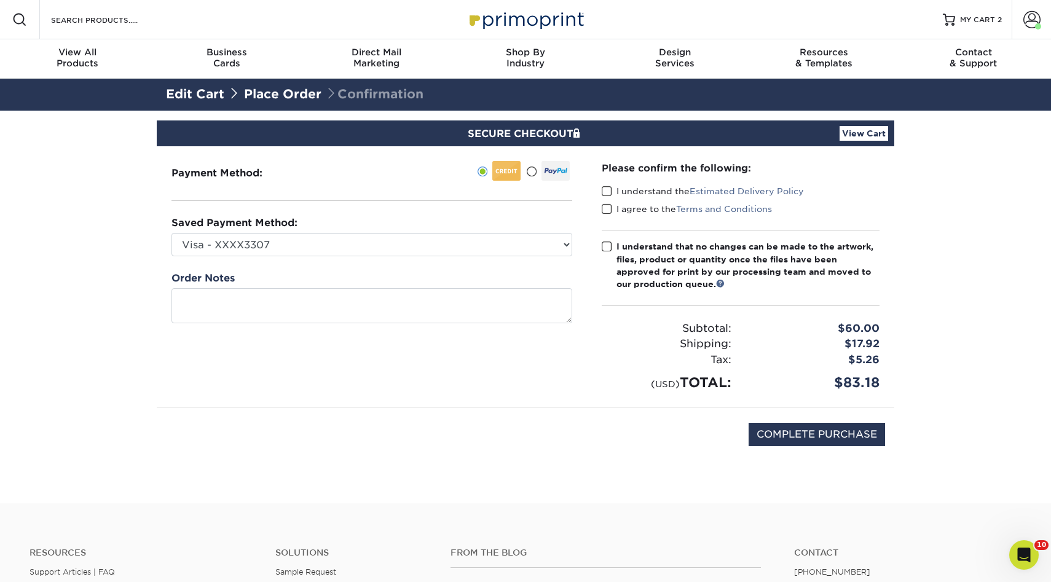
click at [602, 191] on span at bounding box center [607, 192] width 10 height 12
click at [0, 0] on input "I understand the Estimated Delivery Policy" at bounding box center [0, 0] width 0 height 0
click at [610, 209] on span at bounding box center [607, 209] width 10 height 12
click at [0, 0] on input "I agree to the Terms and Conditions" at bounding box center [0, 0] width 0 height 0
click at [608, 237] on div "Please confirm the following: I understand the Estimated Delivery Policy I agre…" at bounding box center [741, 277] width 278 height 232
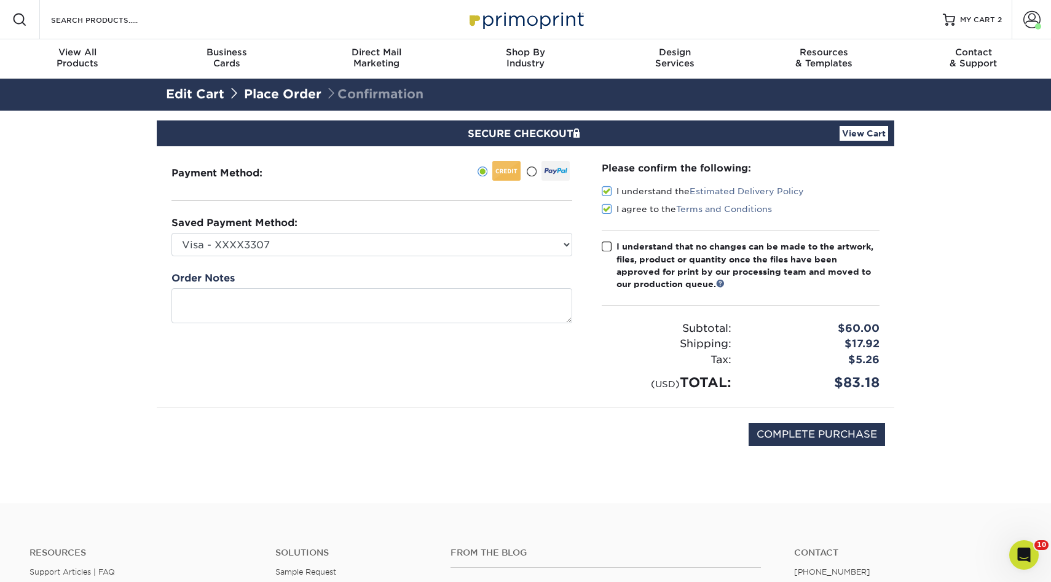
click at [608, 242] on span at bounding box center [607, 247] width 10 height 12
click at [0, 0] on input "I understand that no changes can be made to the artwork, files, product or quan…" at bounding box center [0, 0] width 0 height 0
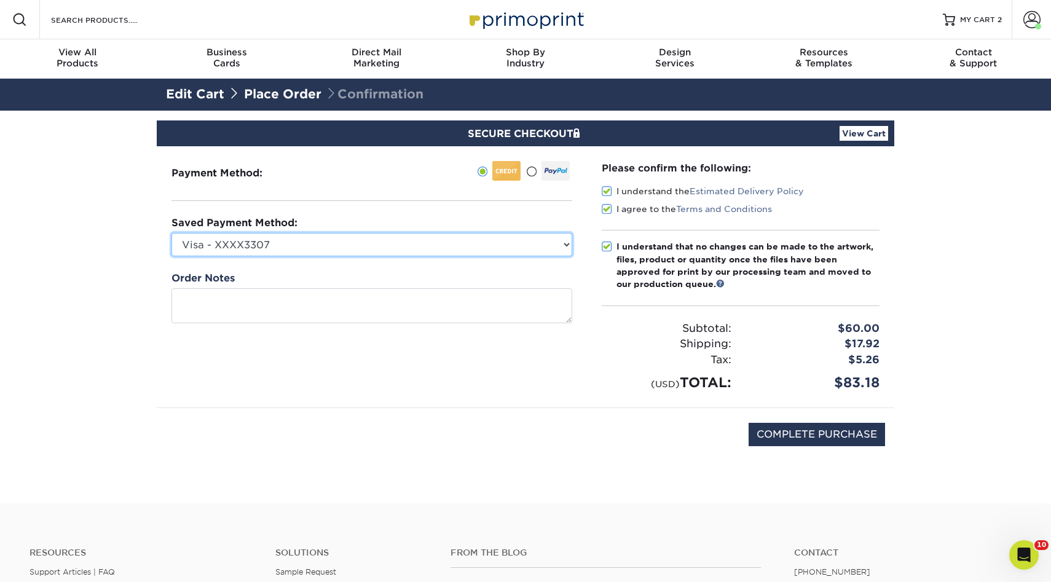
click at [371, 238] on select "Visa - XXXX3307 Visa - XXXX3562 New Credit Card" at bounding box center [371, 244] width 401 height 23
select select "72308"
click at [171, 233] on select "Visa - XXXX3307 Visa - XXXX3562 New Credit Card" at bounding box center [371, 244] width 401 height 23
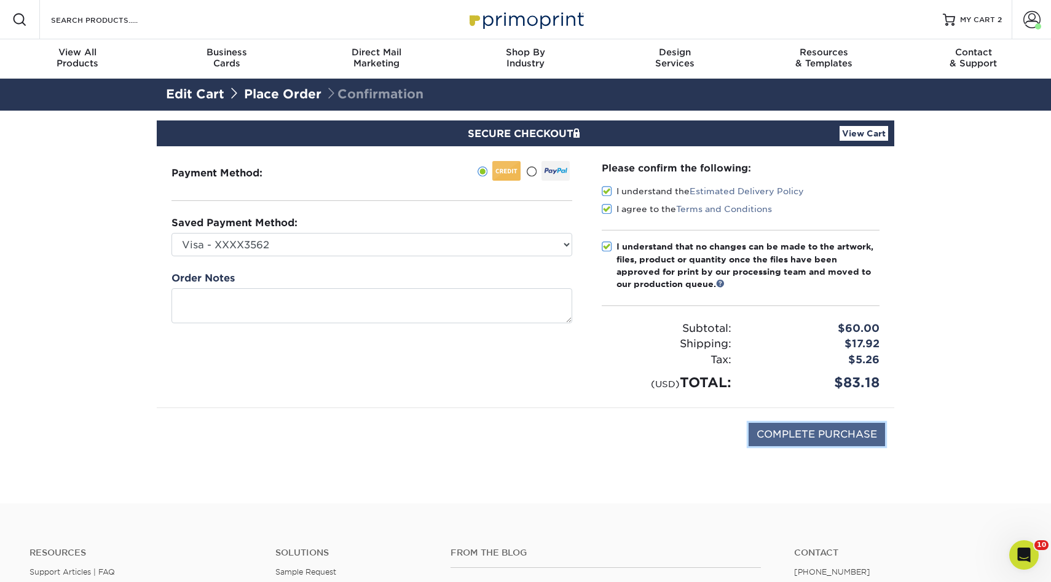
click at [779, 430] on input "COMPLETE PURCHASE" at bounding box center [817, 434] width 136 height 23
type input "PROCESSING, PLEASE WAIT..."
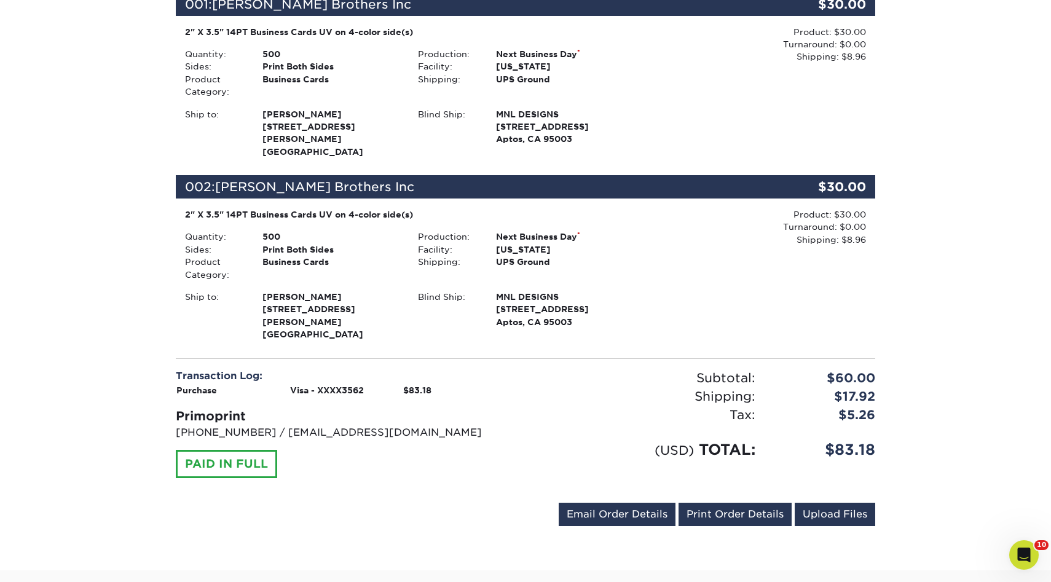
scroll to position [350, 0]
click at [112, 263] on div "Your order has been placed! Order #: 25818-12778-79911 [DATE] 1:27pm Go to My A…" at bounding box center [525, 166] width 1051 height 808
